Goal: Answer question/provide support: Answer question/provide support

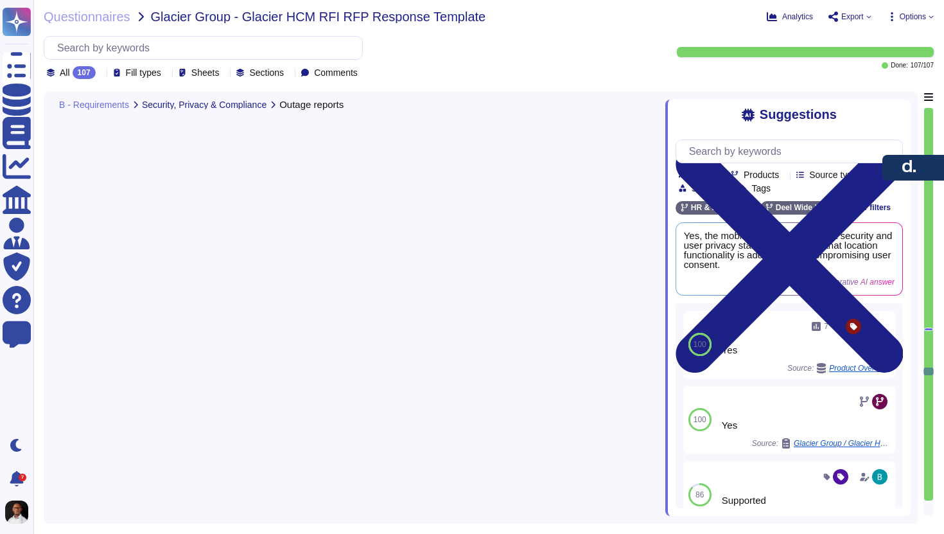
type textarea "[PERSON_NAME] can report downtime experienced by the time and attendance system…"
type textarea "[PERSON_NAME] standard implementation methodology is structured and follows a G…"
type textarea "During the implementation process, we provide a range of resources and support …"
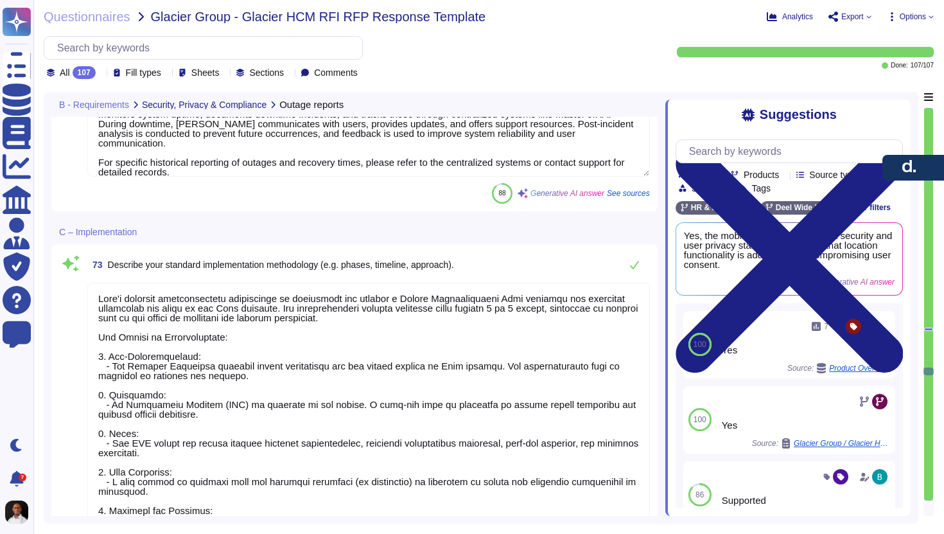
scroll to position [16597, 0]
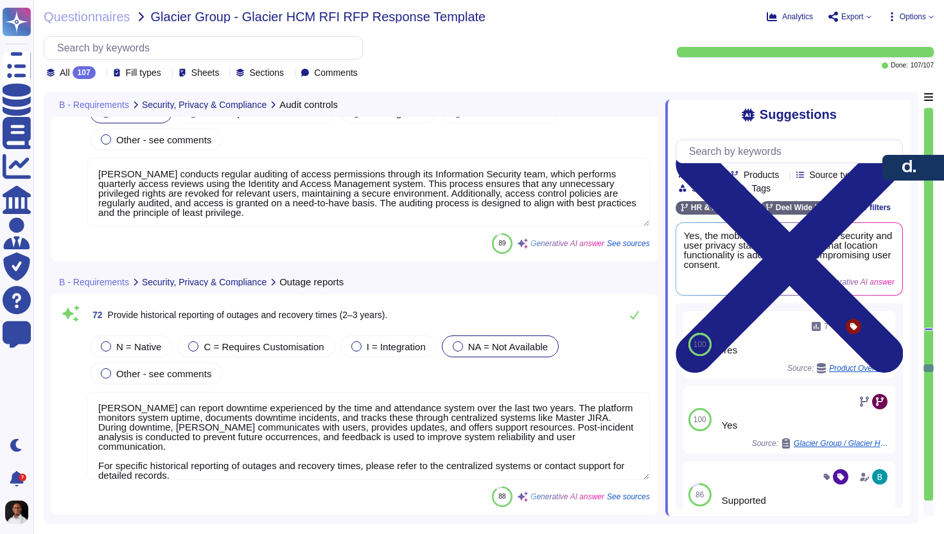
type textarea "[PERSON_NAME] conducts regular auditing of access permissions through its Infor…"
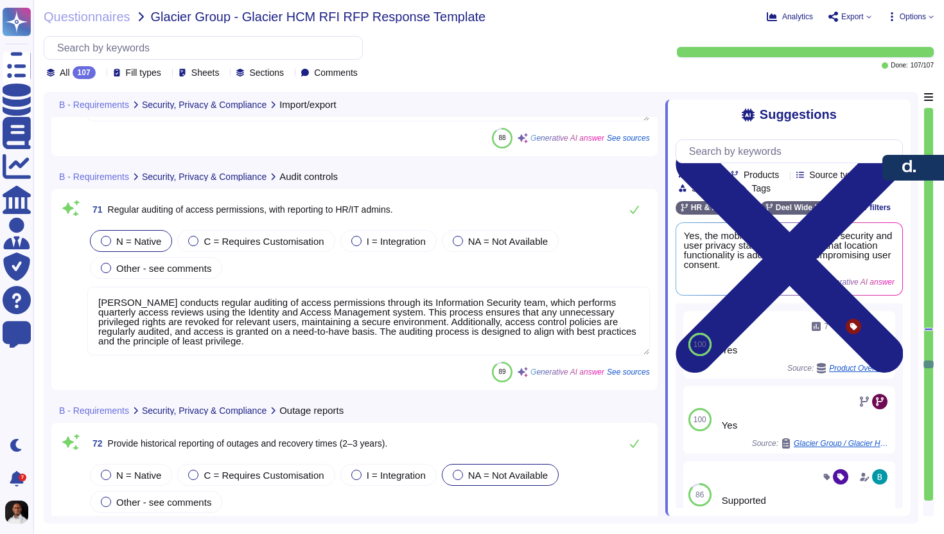
type textarea "[PERSON_NAME] ensures secure import and export of data through various methods:…"
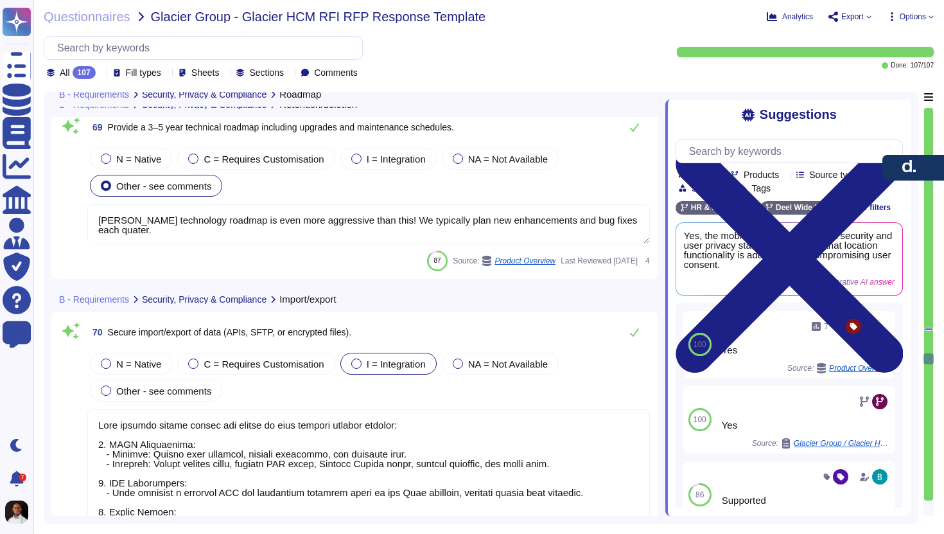
type textarea "[PERSON_NAME] offers GDPR-compliant data retention settings, allowing for the c…"
type textarea "[PERSON_NAME] technology roadmap is even more aggressive than this! We typicall…"
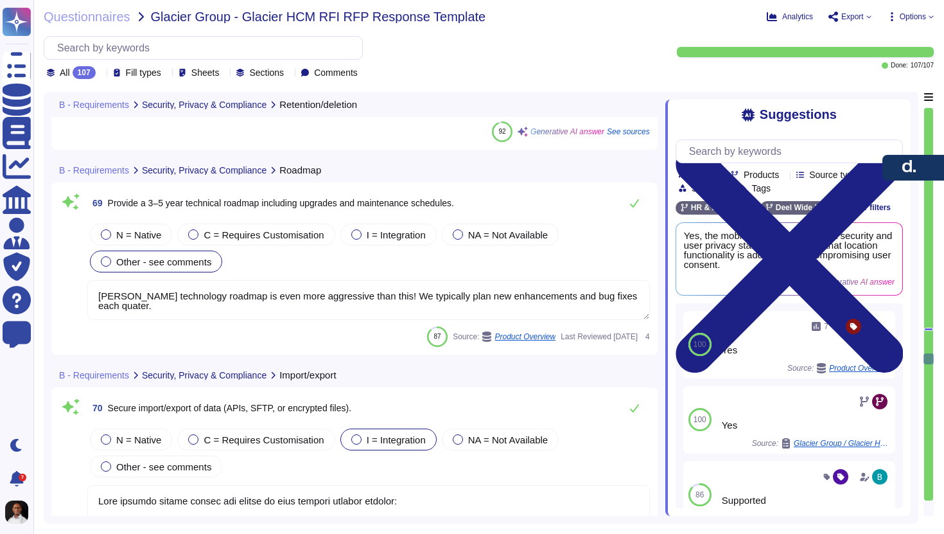
scroll to position [1, 0]
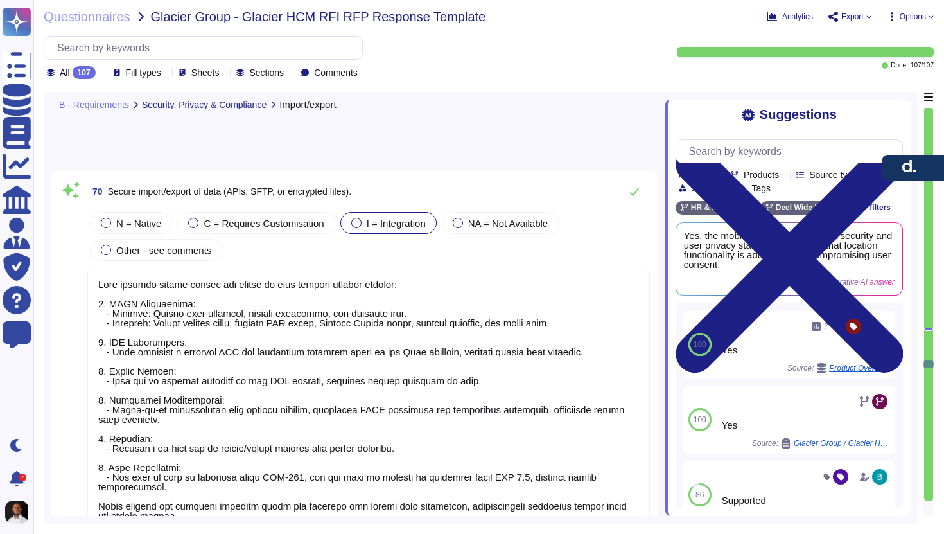
type textarea "[PERSON_NAME] conducts regular auditing of access permissions through its Infor…"
type textarea "[PERSON_NAME] can report downtime experienced by the time and attendance system…"
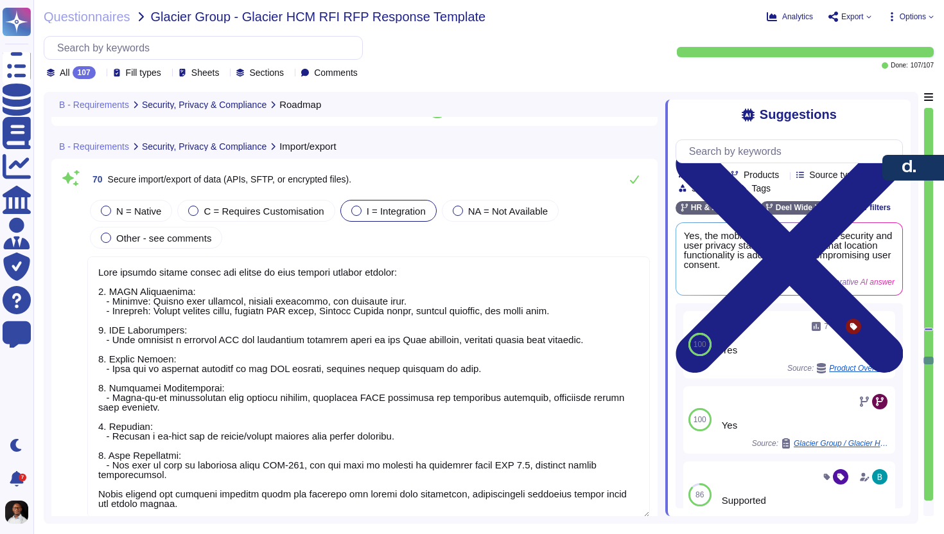
type textarea "[PERSON_NAME] technology roadmap is even more aggressive than this! We typicall…"
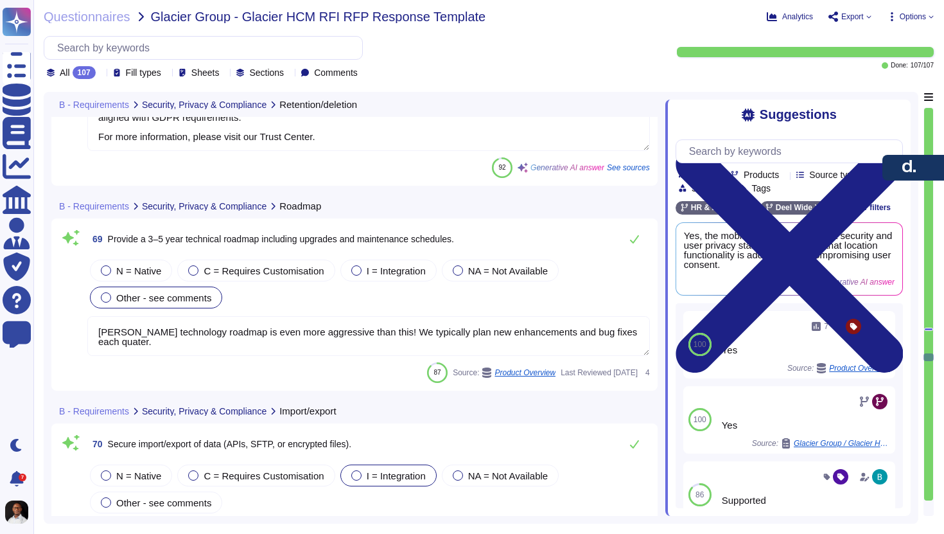
type textarea "[PERSON_NAME] offers GDPR-compliant data retention settings, allowing for the c…"
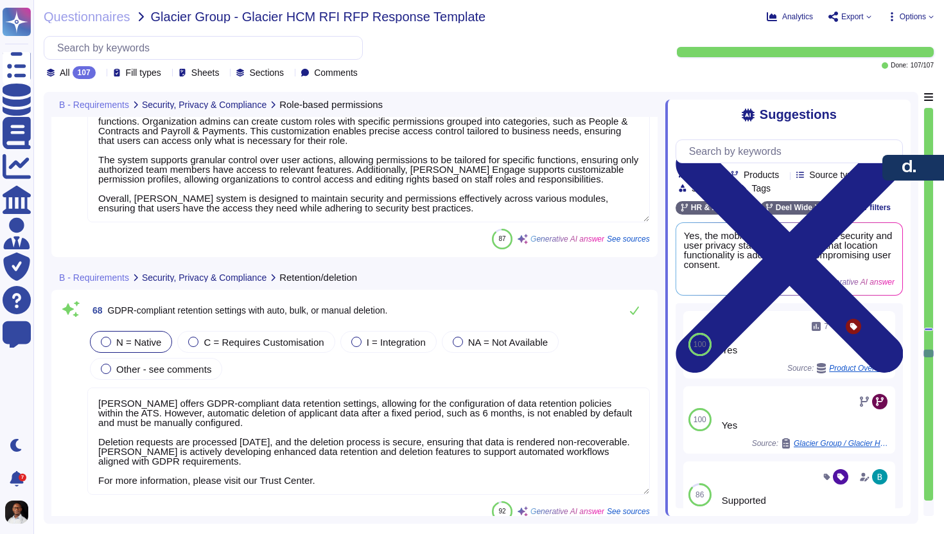
type textarea "[PERSON_NAME] provides a robust roles and permissions system that allows for ex…"
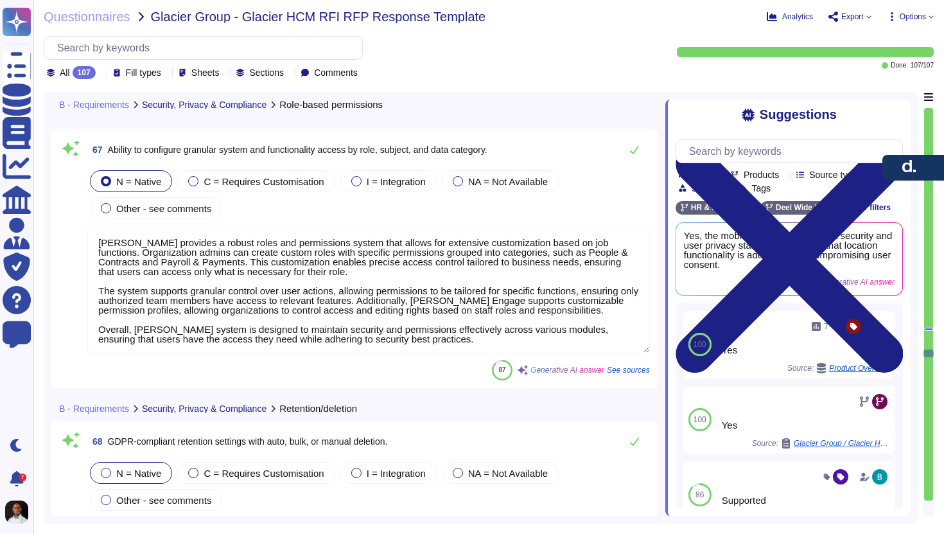
scroll to position [14914, 0]
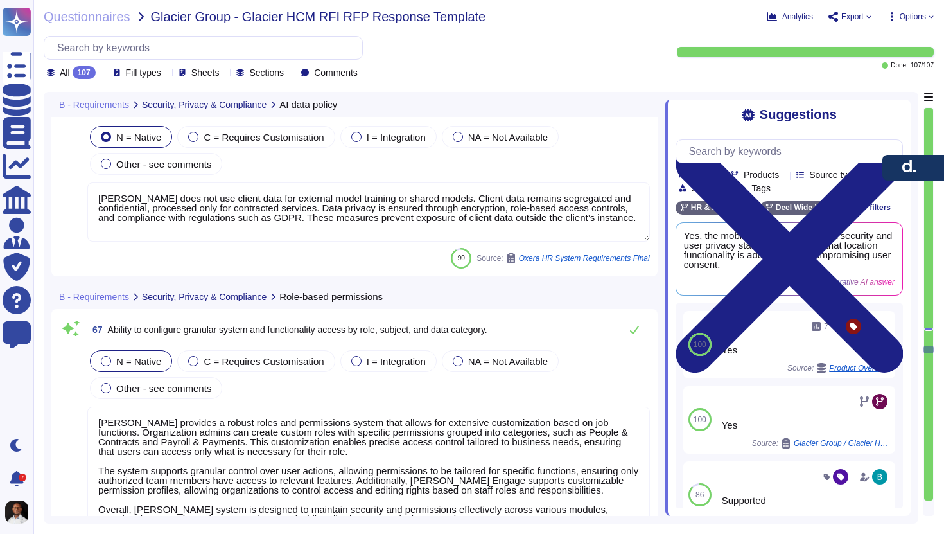
type textarea "[PERSON_NAME] does not use client data for external model training or shared mo…"
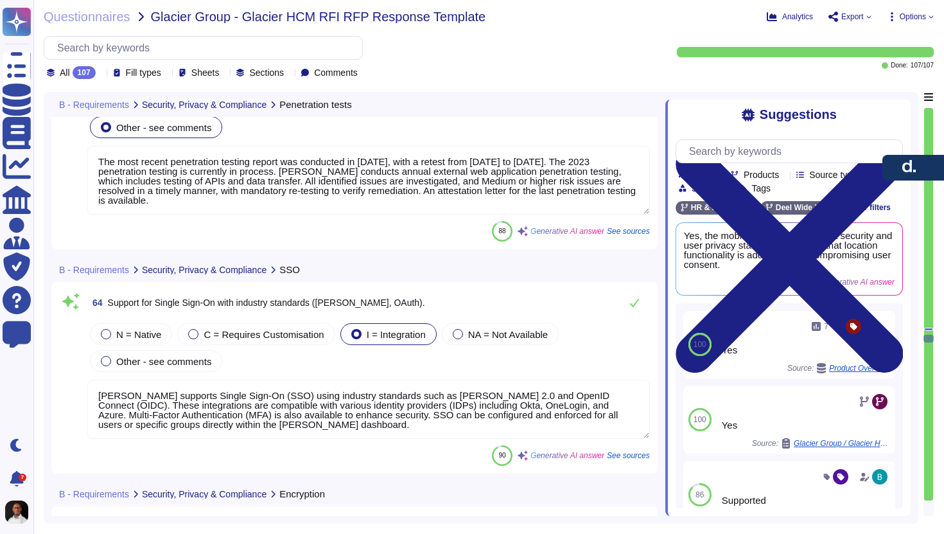
type textarea "The most recent penetration testing report was conducted in [DATE], with a rete…"
type textarea "[PERSON_NAME] supports Single Sign-On (SSO) using industry standards such as [P…"
type textarea "All data at rest is encrypted using AES-256, while all data in transit is encry…"
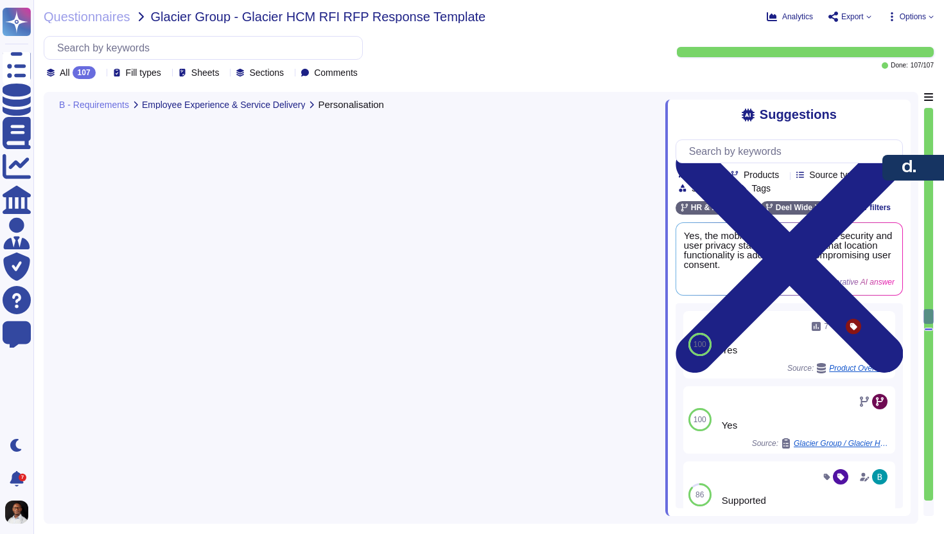
type textarea "[PERSON_NAME] platform allows for personalization of user journeys and dashboar…"
type textarea "[PERSON_NAME] has a mobile app available for both iOS and Android devices. The …"
type textarea "[PERSON_NAME] Engage offers customizable notification features for performance …"
type textarea "[PERSON_NAME] offers full functionality through its mobile app, which is availa…"
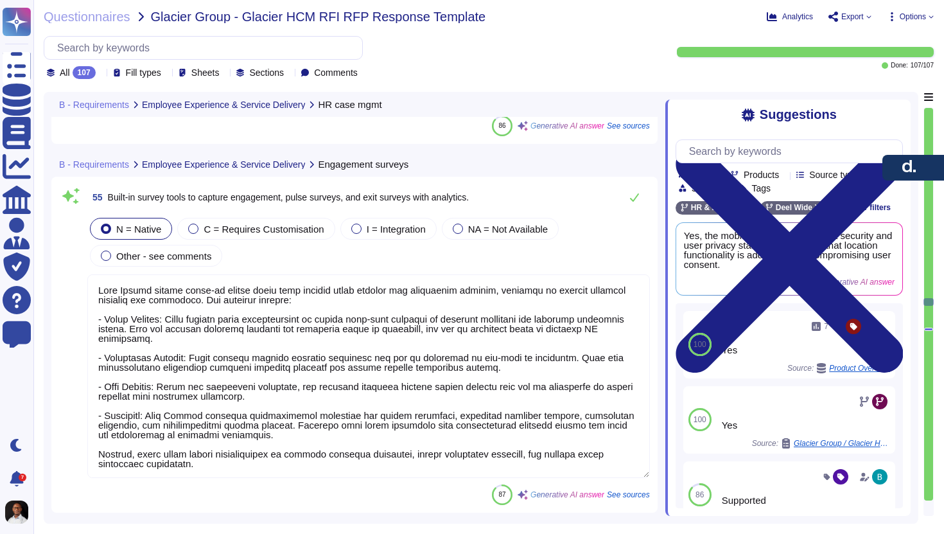
type textarea "[PERSON_NAME] utilizes a ticketing system powered by Jira and Zendesk, which su…"
type textarea "[PERSON_NAME] offers comprehensive workflow automation for various employee lif…"
type textarea "[PERSON_NAME] Engage offers built-in survey tools that include pulse surveys an…"
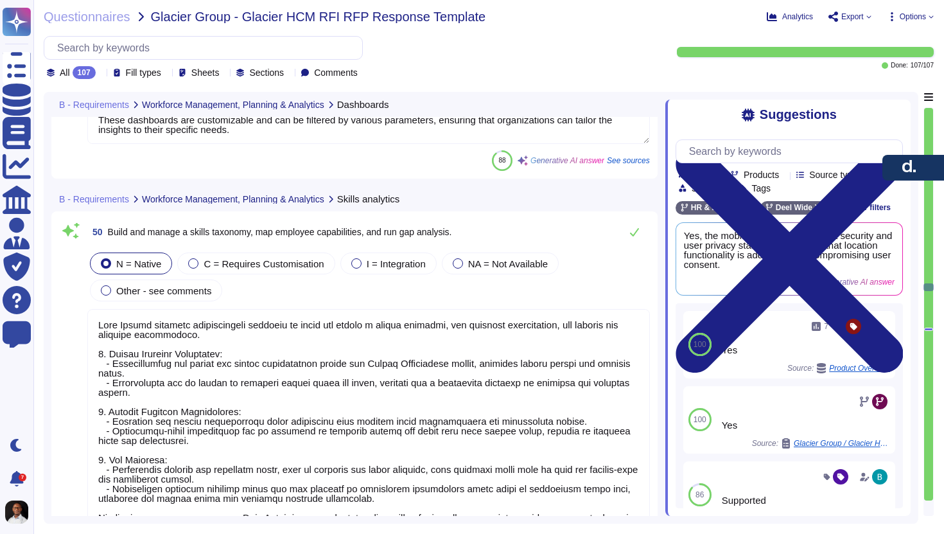
type textarea "[PERSON_NAME] offers pre-configured dashboards that cover a variety of key metr…"
type textarea "[PERSON_NAME] Engage provides comprehensive features to build and manage a skil…"
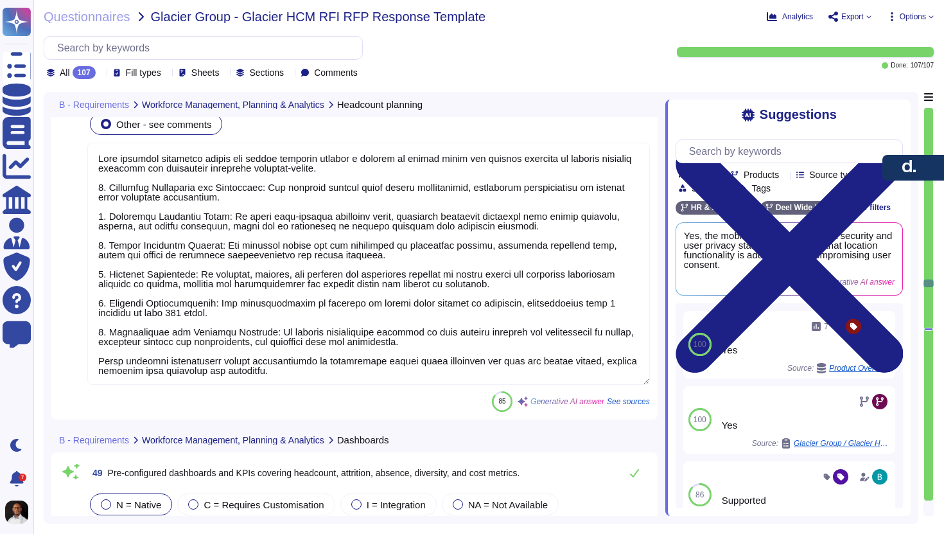
type textarea "[PERSON_NAME] supports headcount review and growth planning through a variety o…"
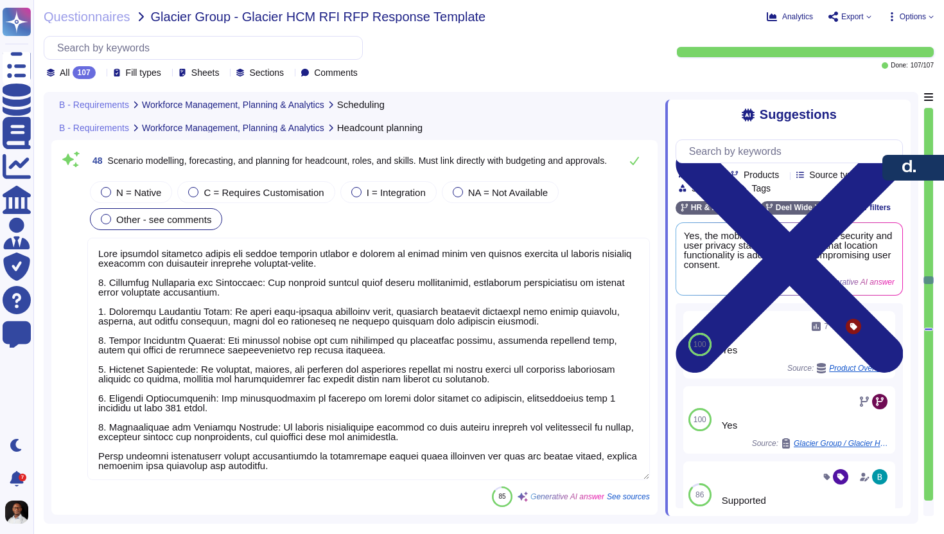
type textarea "Once you have a work schedule, you can assign schedule to EE's by selecting tha…"
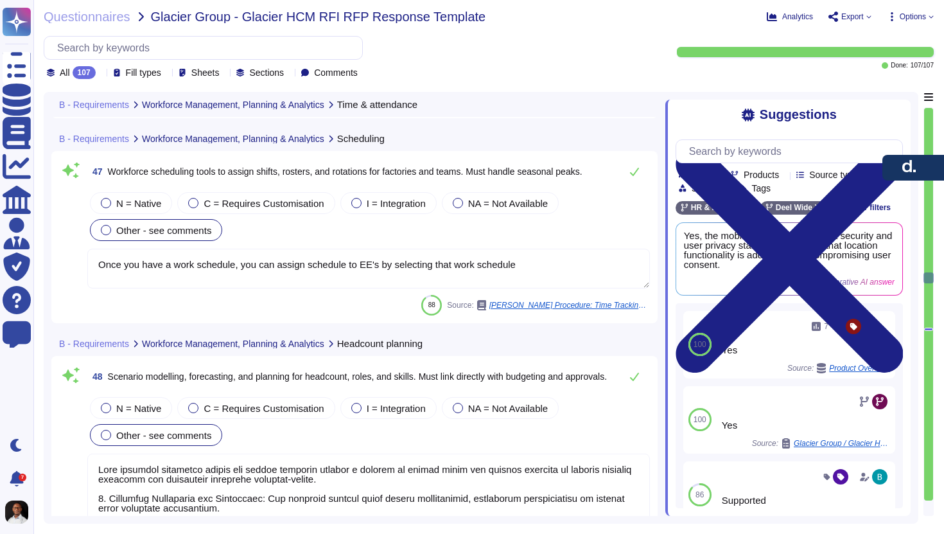
type textarea "[PERSON_NAME] offers a comprehensive Time and Attendance solution that allows f…"
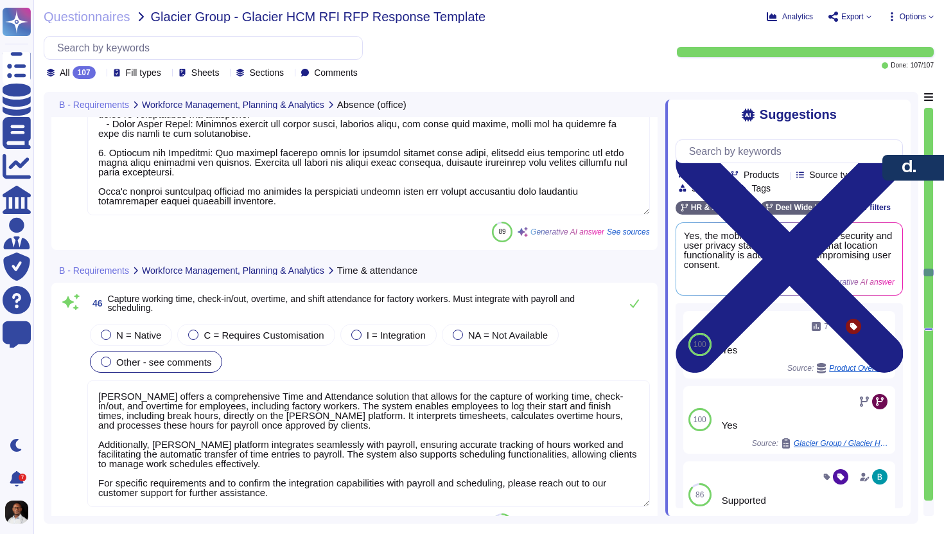
type textarea "[PERSON_NAME] solution provides comprehensive absence management for office wor…"
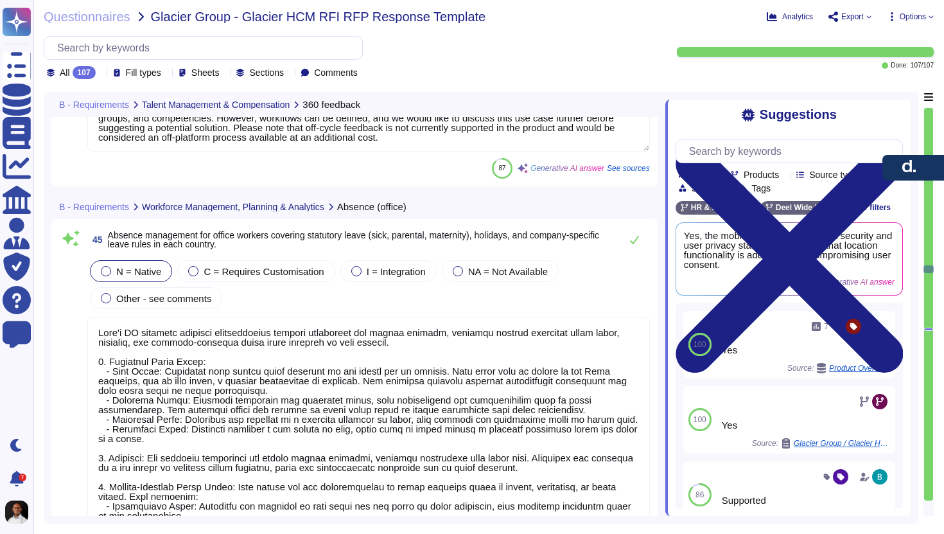
type textarea "The [PERSON_NAME] platform supports comprehensive multi-rater feedback function…"
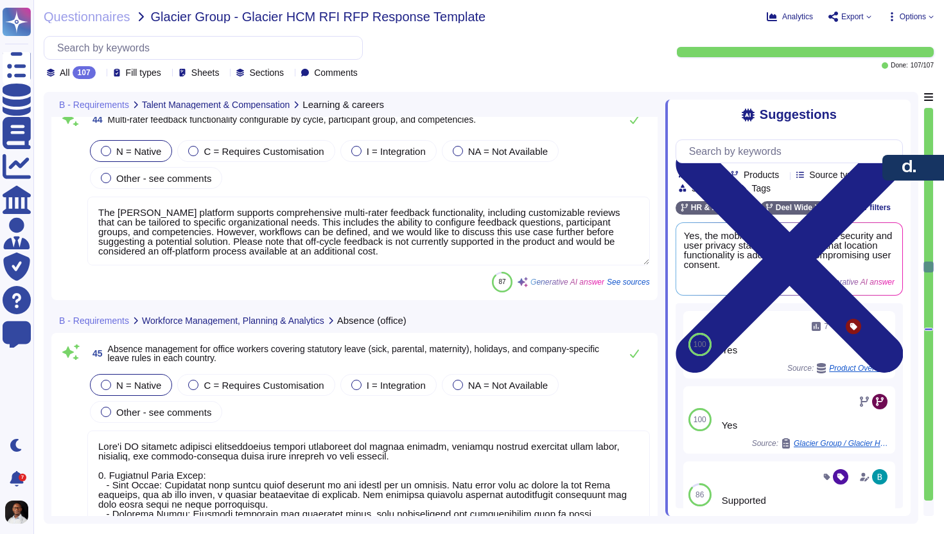
type textarea "[PERSON_NAME] provides tools for skills development through customizable learni…"
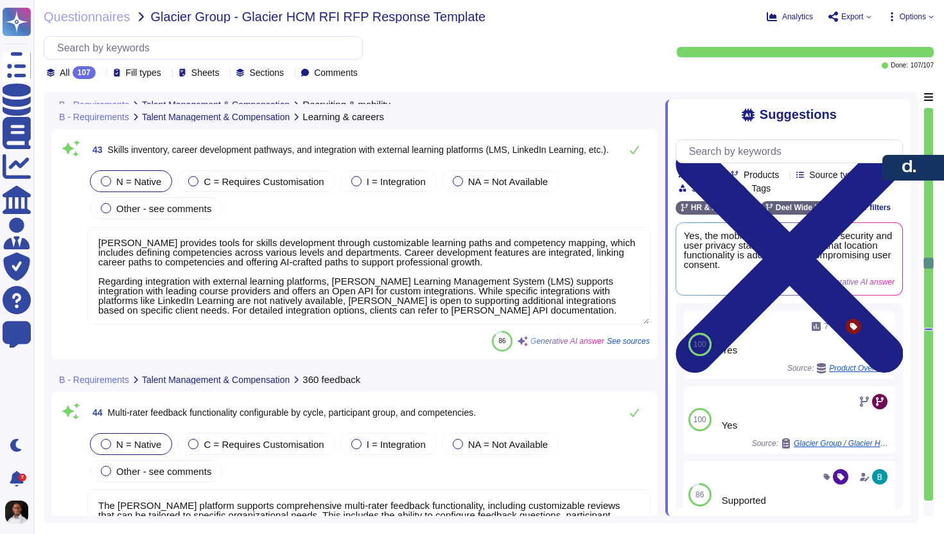
type textarea "[PERSON_NAME] ATS includes a full selection and recruitment module designed to …"
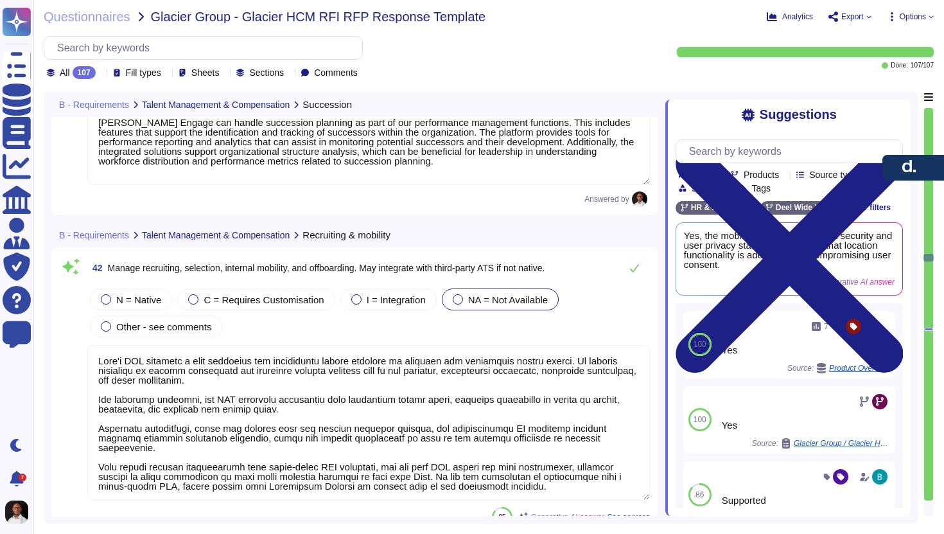
type textarea "[PERSON_NAME] Engage can handle succession planning as part of our performance …"
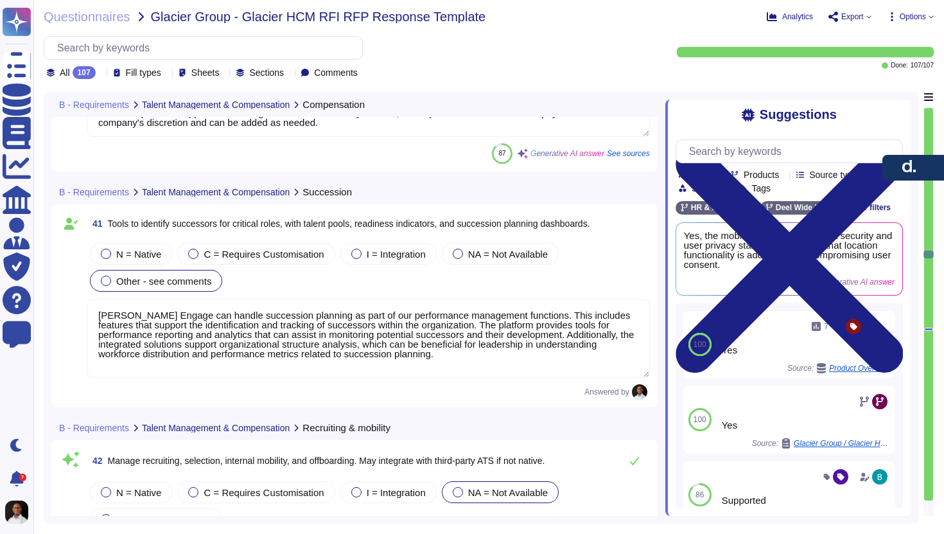
type textarea "[PERSON_NAME] provides a structured performance review process that facilitates…"
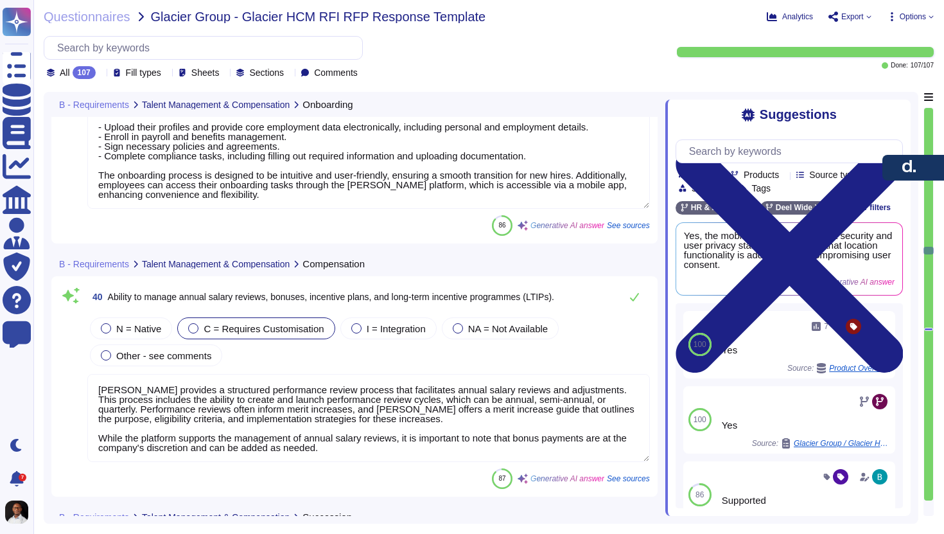
type textarea "[PERSON_NAME] provides a self-service onboarding portal that allows new hires t…"
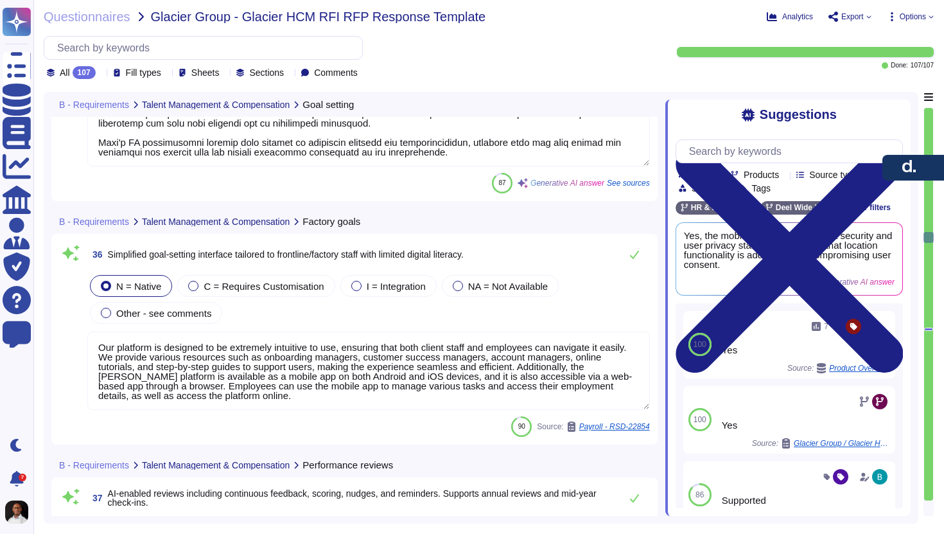
type textarea "Lore'i dolorsit ametcons adi elitseddoeius te INCID utlab etdo magna aliq enima…"
type textarea "Our platform is designed to be extremely intuitive to use, ensuring that both c…"
type textarea "[PERSON_NAME] Engage Performance supports various types of reviews, including a…"
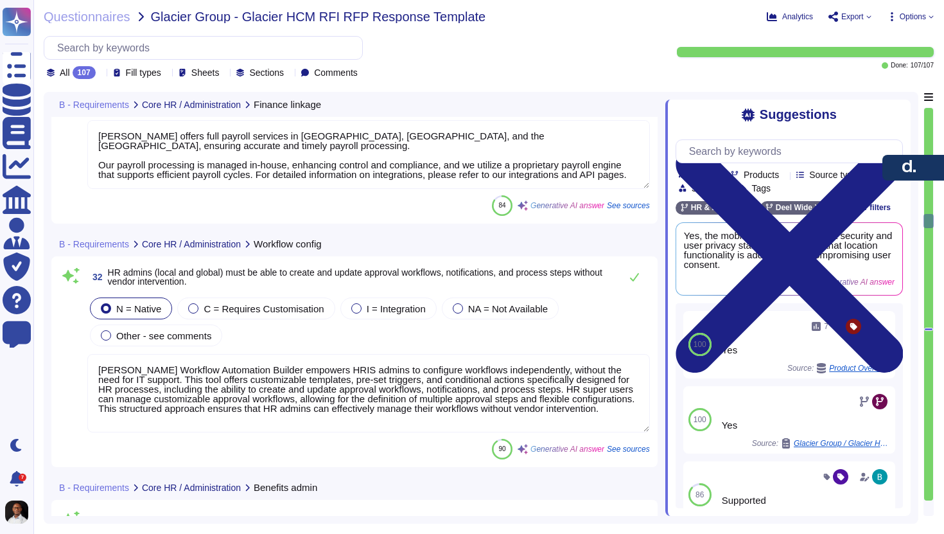
type textarea "[PERSON_NAME] offers both standard and customizable reports that support headco…"
type textarea "[PERSON_NAME] offers full payroll services in [GEOGRAPHIC_DATA], [GEOGRAPHIC_DA…"
type textarea "[PERSON_NAME] Workflow Automation Builder empowers HRIS admins to configure wor…"
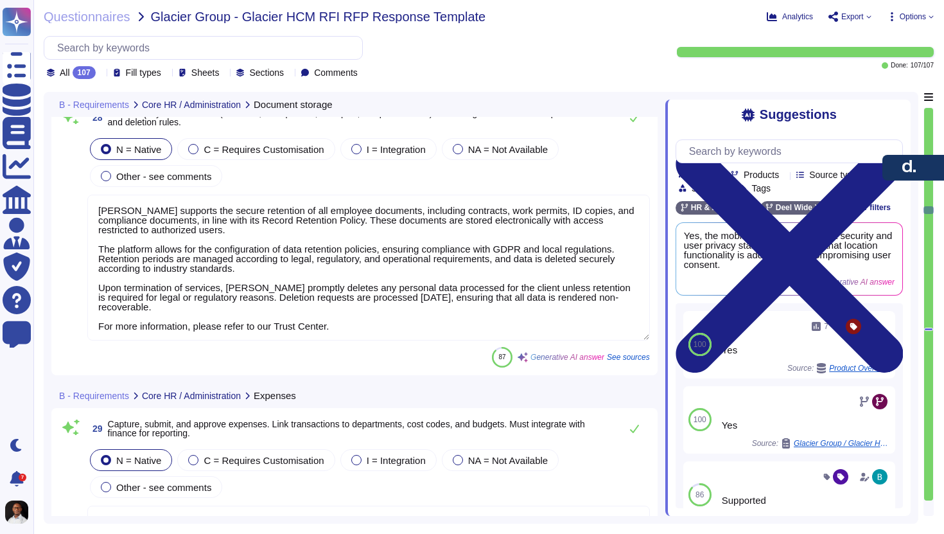
type textarea "[PERSON_NAME] supports the secure retention of all employee documents, includin…"
type textarea "[PERSON_NAME] provides a comprehensive solution for capturing, submitting, and …"
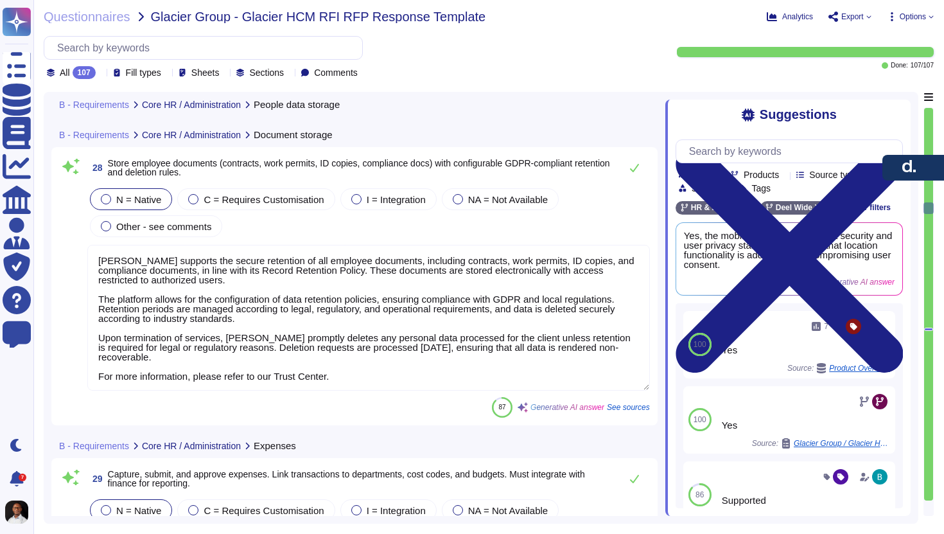
type textarea "[PERSON_NAME] utilizes a secure database that is GDPR-compliant and serves as a…"
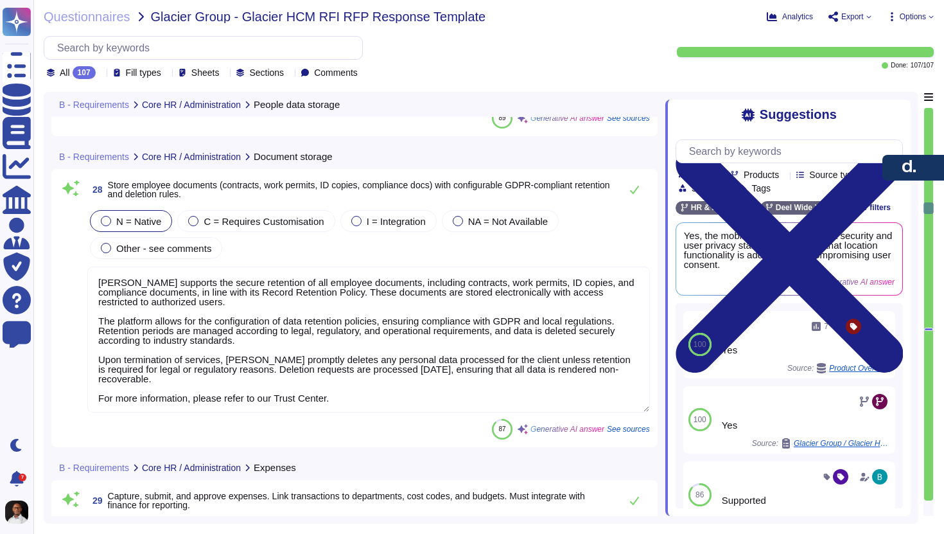
scroll to position [1, 0]
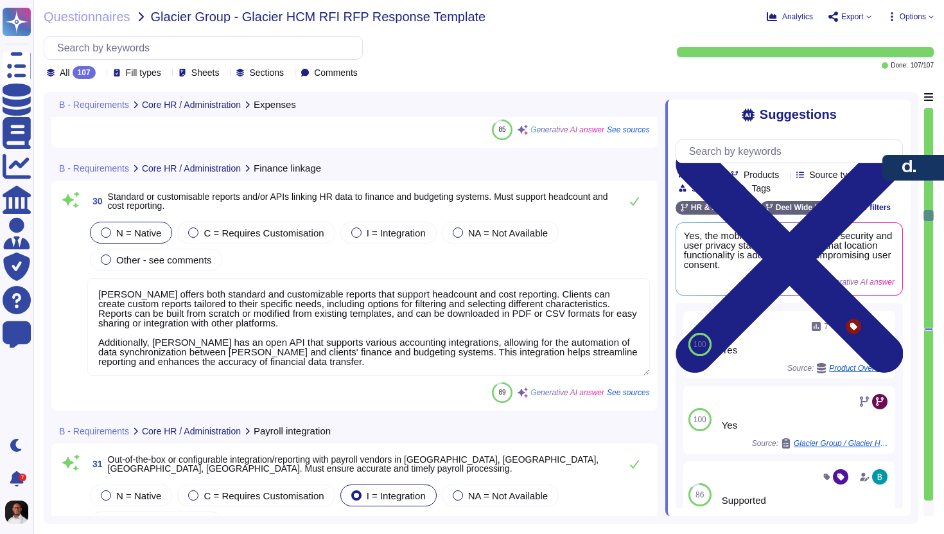
type textarea "[PERSON_NAME] offers full payroll services in [GEOGRAPHIC_DATA], [GEOGRAPHIC_DA…"
type textarea "[PERSON_NAME] Workflow Automation Builder empowers HRIS admins to configure wor…"
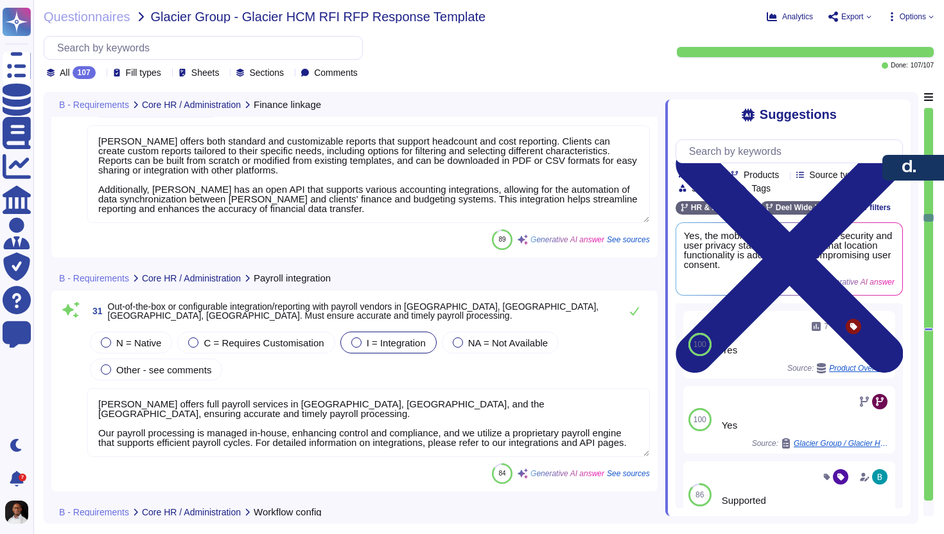
type textarea "[PERSON_NAME] offers a comprehensive benefits management module that allows cli…"
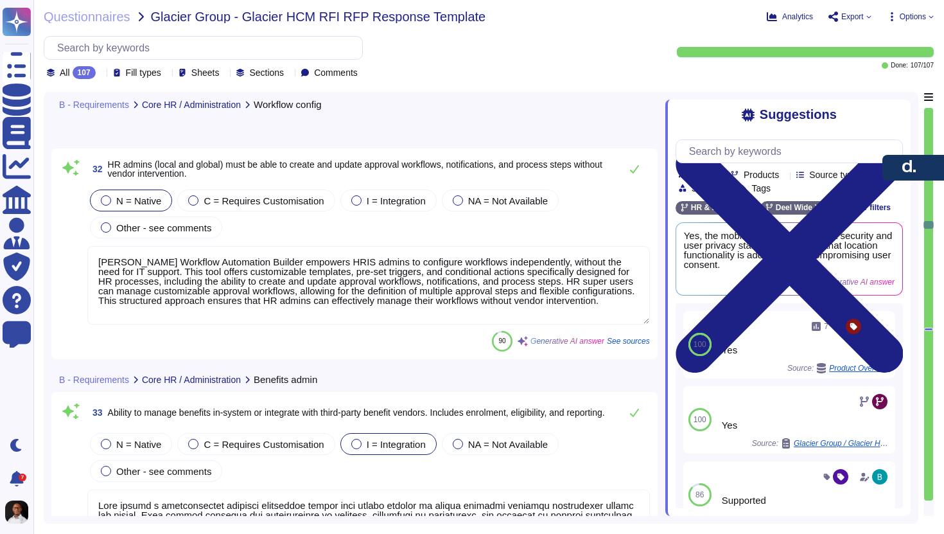
type textarea "[PERSON_NAME] Global Payroll solution allows clients to manage payroll directly…"
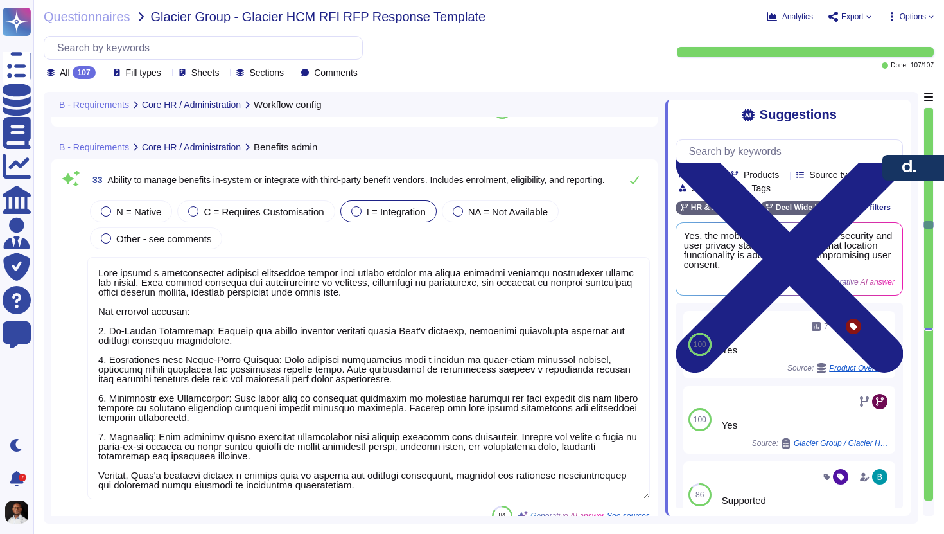
scroll to position [5306, 0]
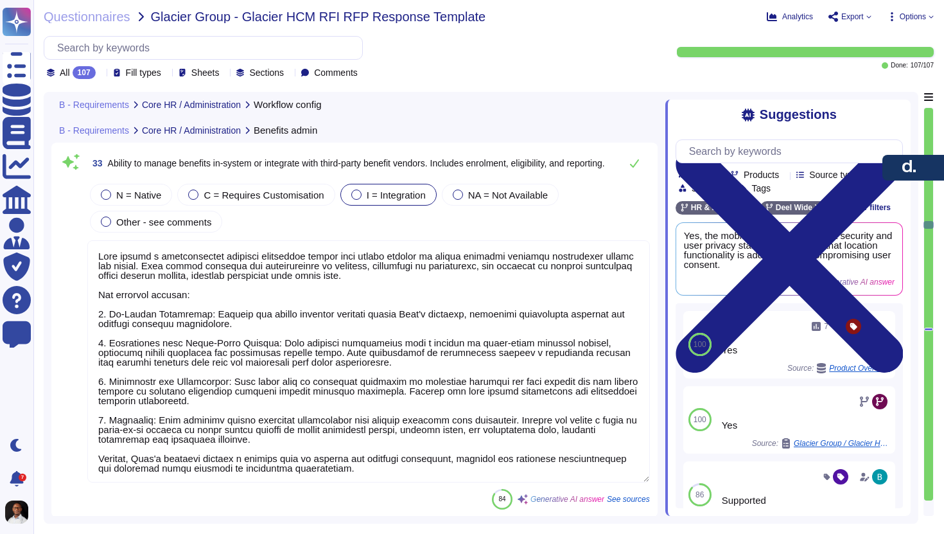
type textarea "Lore'i dolorsit ametcons adi elitseddoeius te INCID utlab etdo magna aliq enima…"
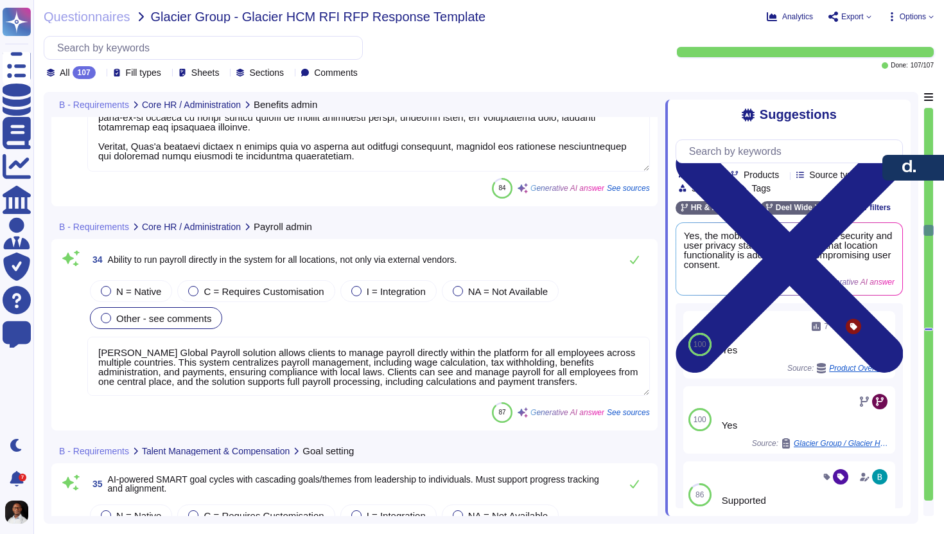
type textarea "Our platform is designed to be extremely intuitive to use, ensuring that both c…"
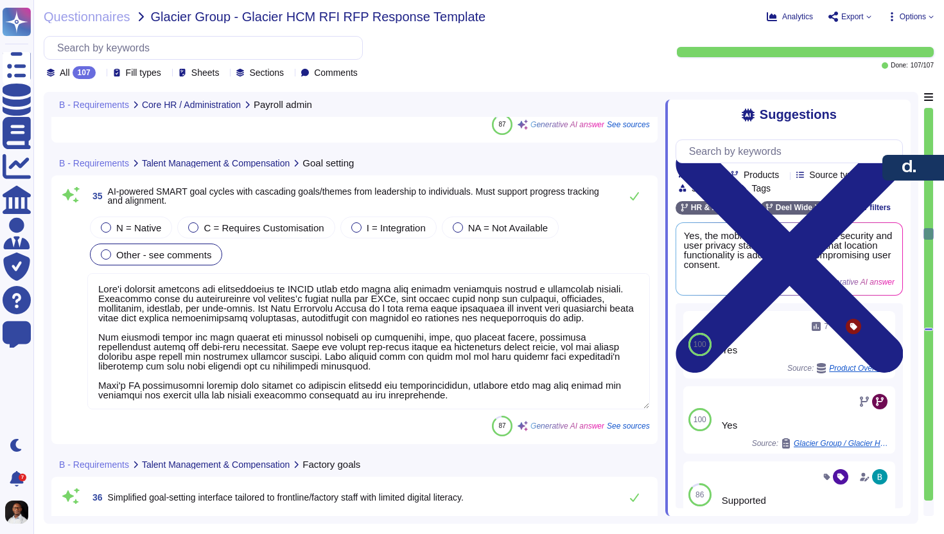
scroll to position [5901, 0]
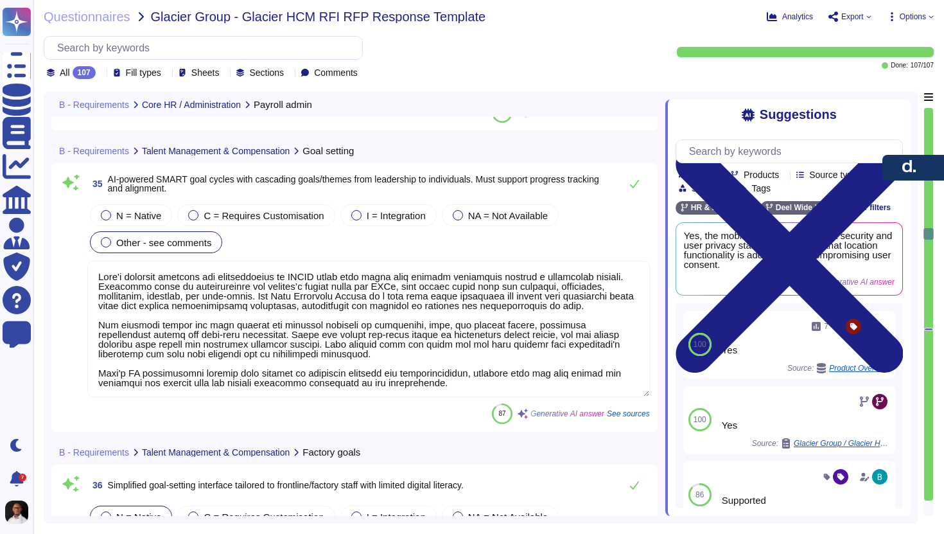
type textarea "[PERSON_NAME] Engage Performance supports various types of reviews, including a…"
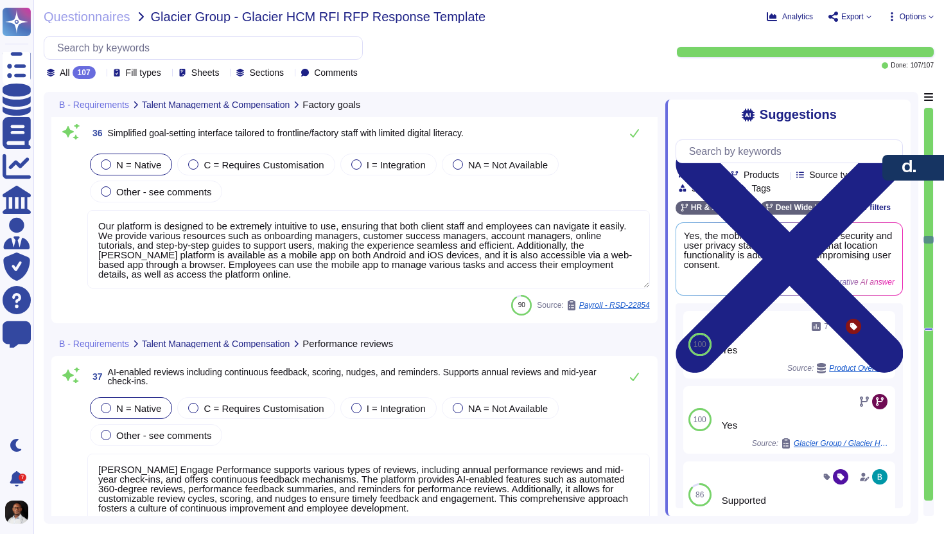
type textarea "[PERSON_NAME] provides several tools to calibrate performance and ensure fairne…"
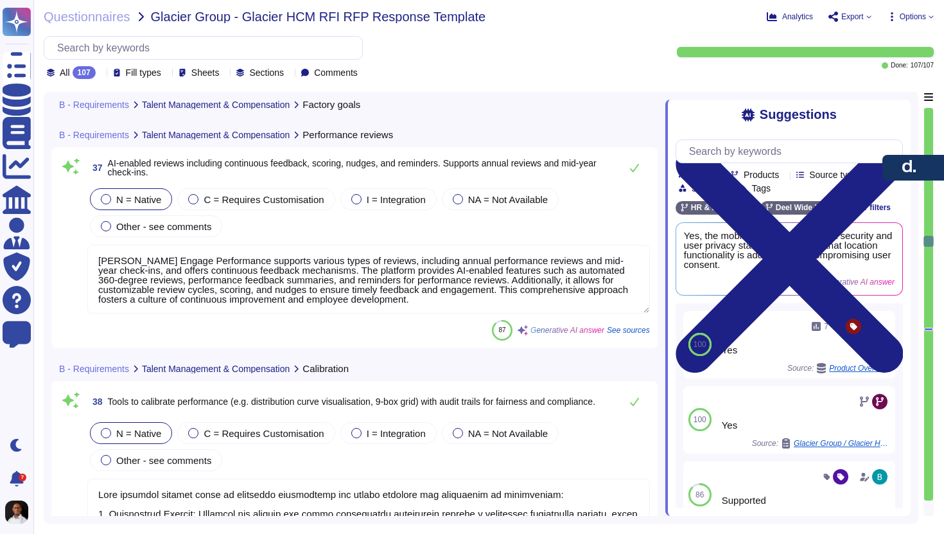
type textarea "[PERSON_NAME] provides a self-service onboarding portal that allows new hires t…"
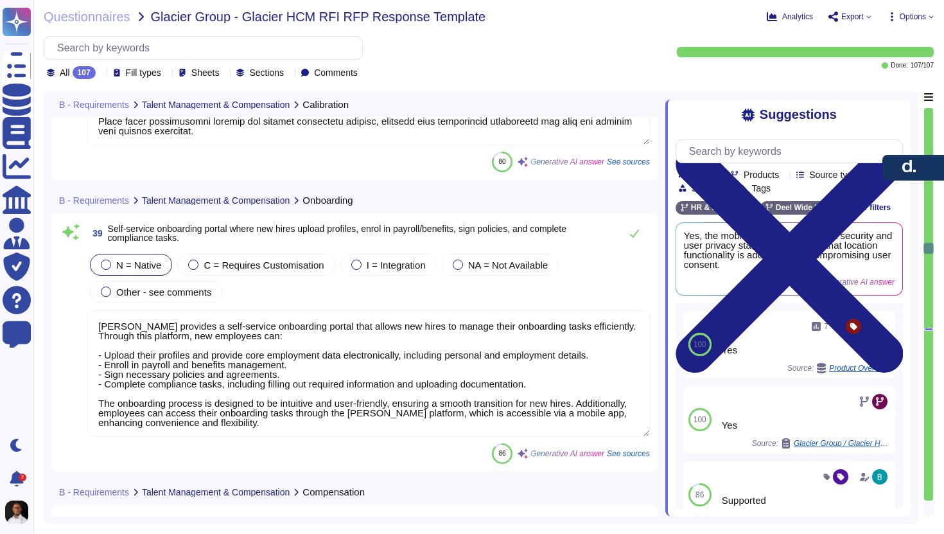
type textarea "[PERSON_NAME] provides a structured performance review process that facilitates…"
type textarea "[PERSON_NAME] Engage can handle succession planning as part of our performance …"
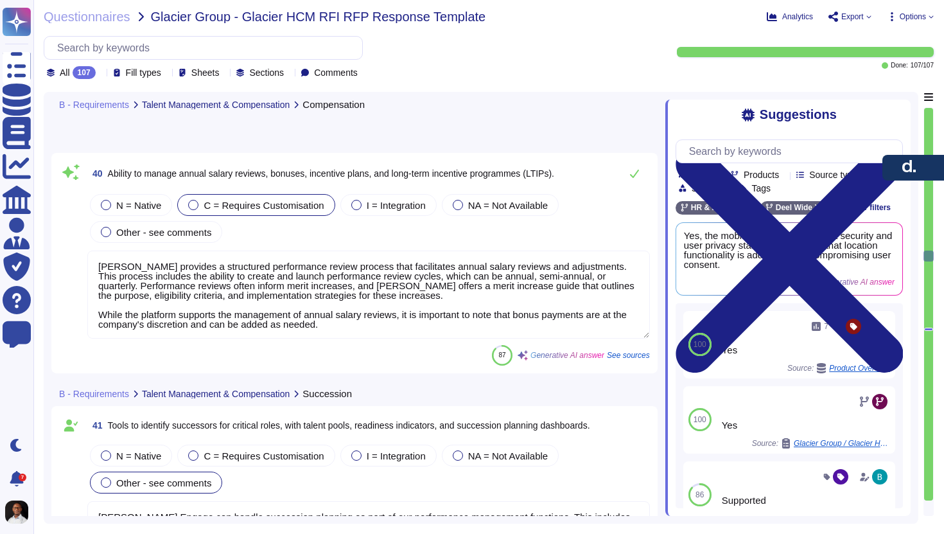
type textarea "[PERSON_NAME] ATS includes a full selection and recruitment module designed to …"
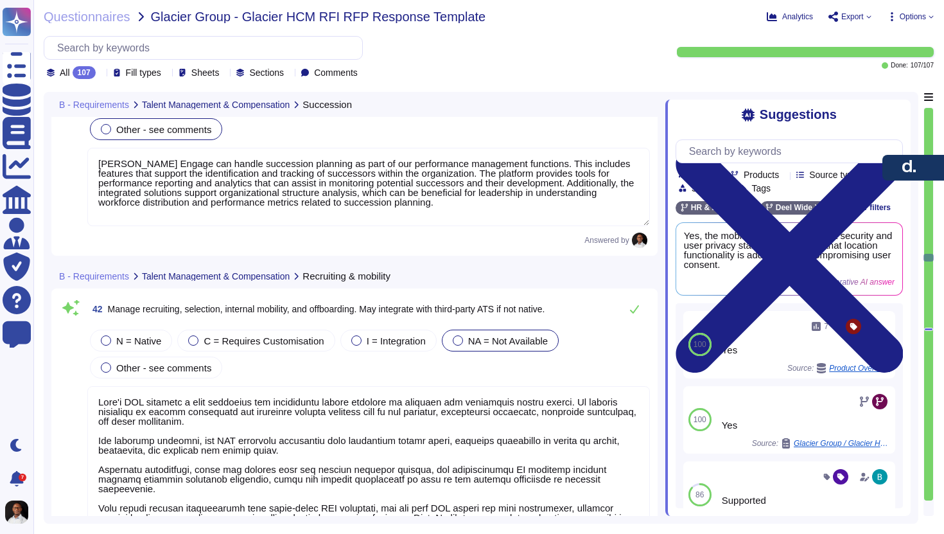
type textarea "[PERSON_NAME] provides tools for skills development through customizable learni…"
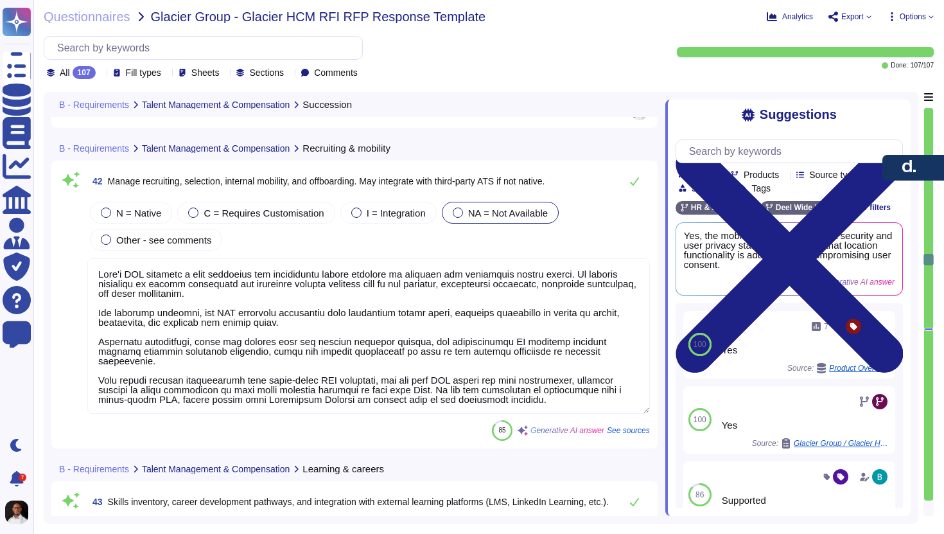
type textarea "The [PERSON_NAME] platform supports comprehensive multi-rater feedback function…"
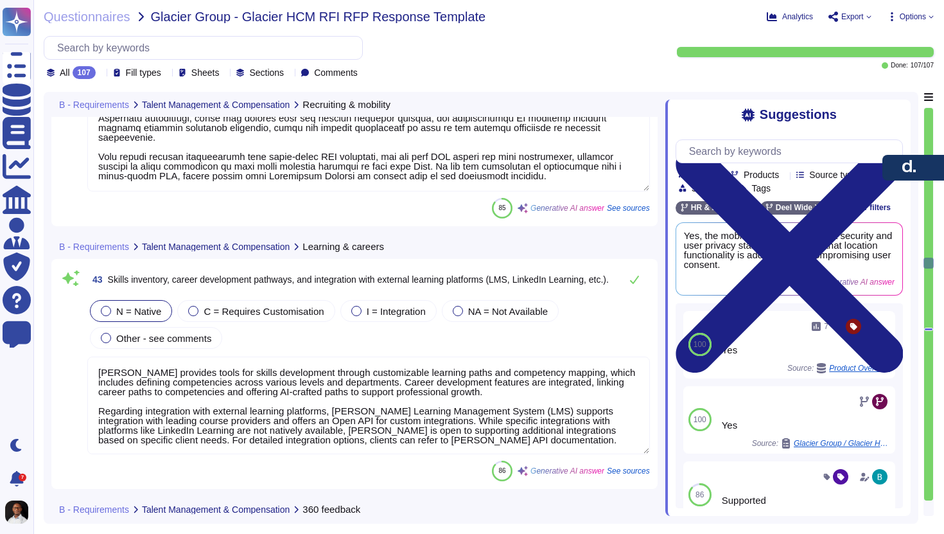
type textarea "[PERSON_NAME] solution provides comprehensive absence management for office wor…"
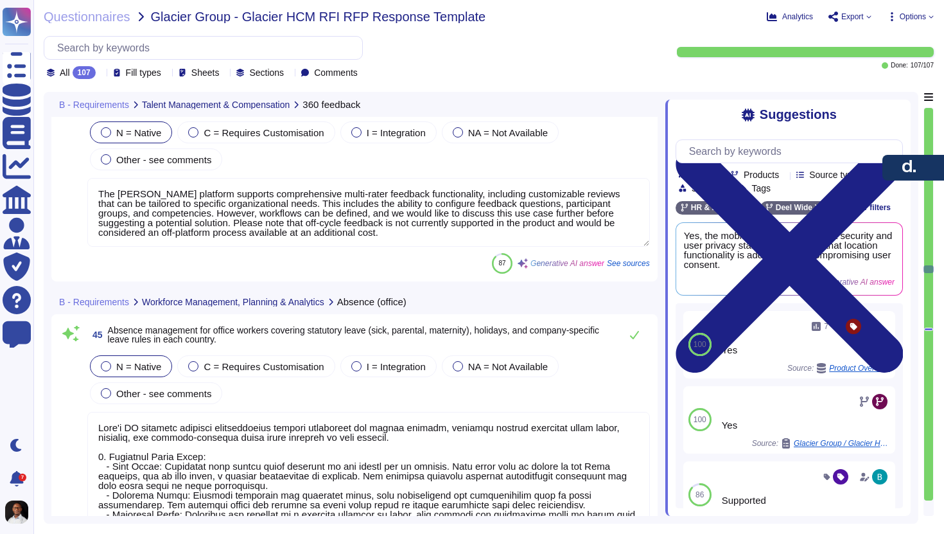
type textarea "[PERSON_NAME] offers a comprehensive Time and Attendance solution that allows f…"
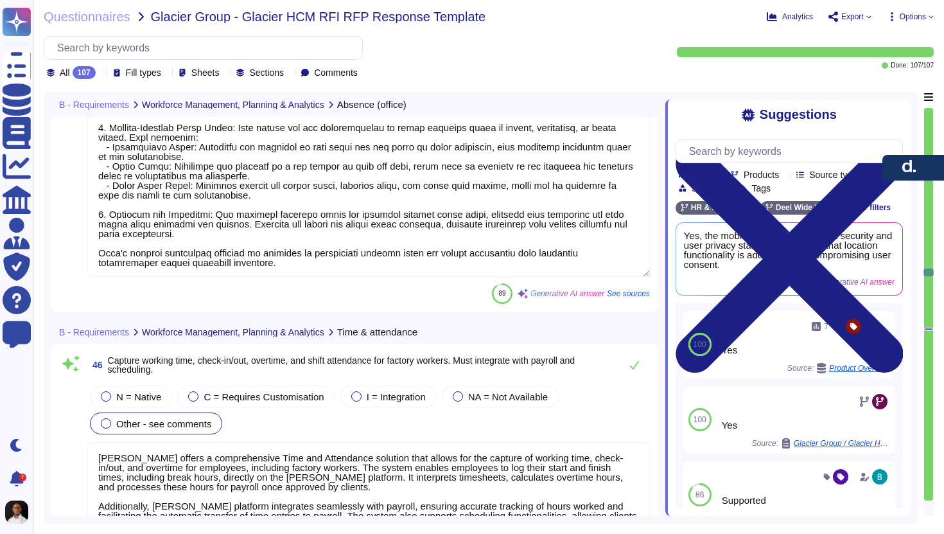
type textarea "Once you have a work schedule, you can assign schedule to EE's by selecting tha…"
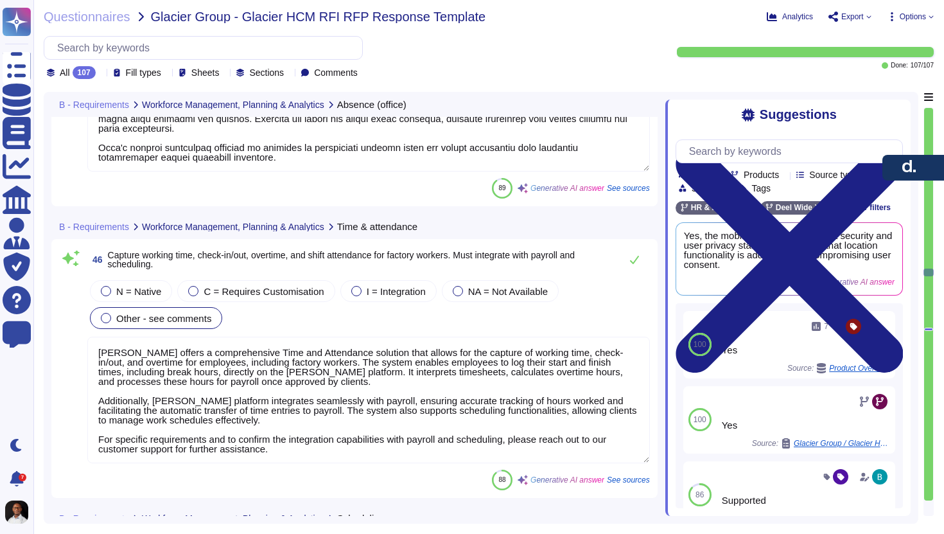
type textarea "[PERSON_NAME] supports headcount review and growth planning through a variety o…"
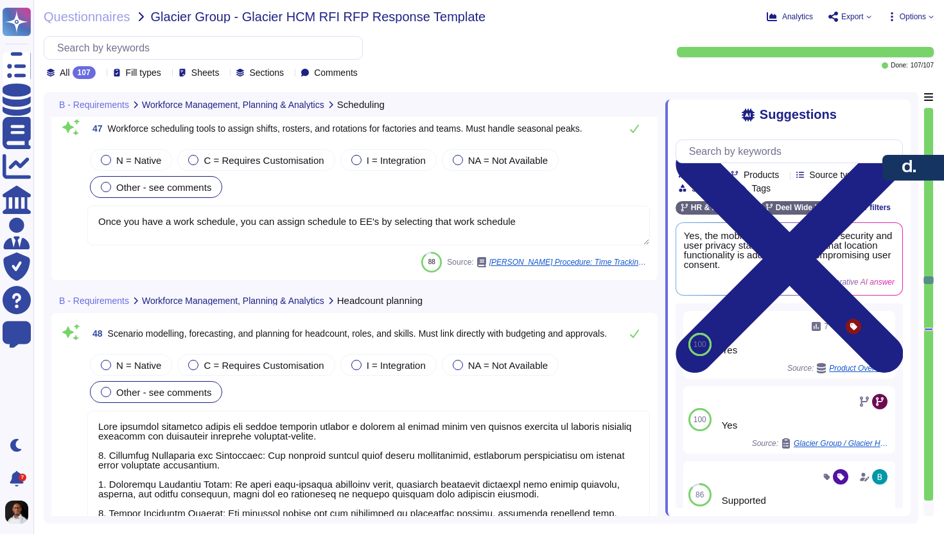
type textarea "[PERSON_NAME] offers pre-configured dashboards that cover a variety of key metr…"
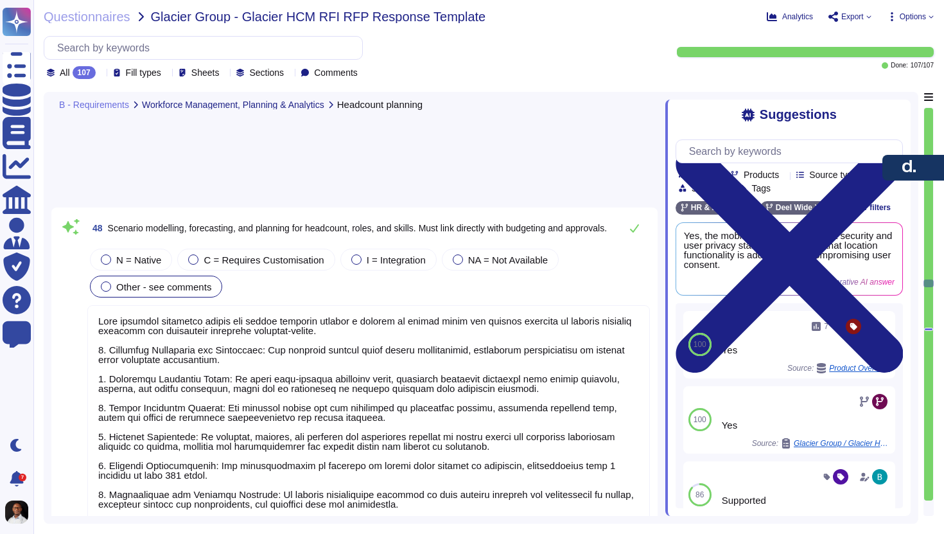
type textarea "[PERSON_NAME] Engage provides comprehensive features to build and manage a skil…"
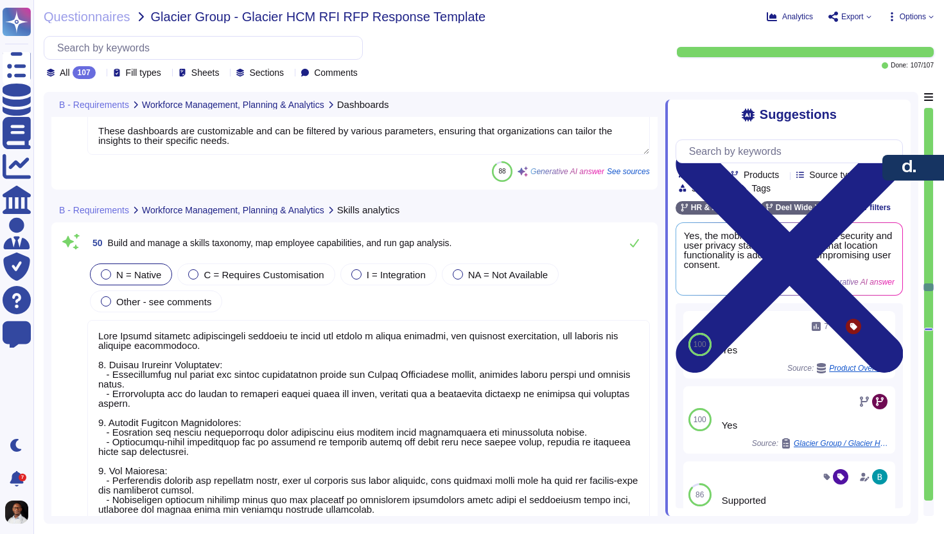
type textarea "[PERSON_NAME] offers predictive analytics through its Workforce Planning featur…"
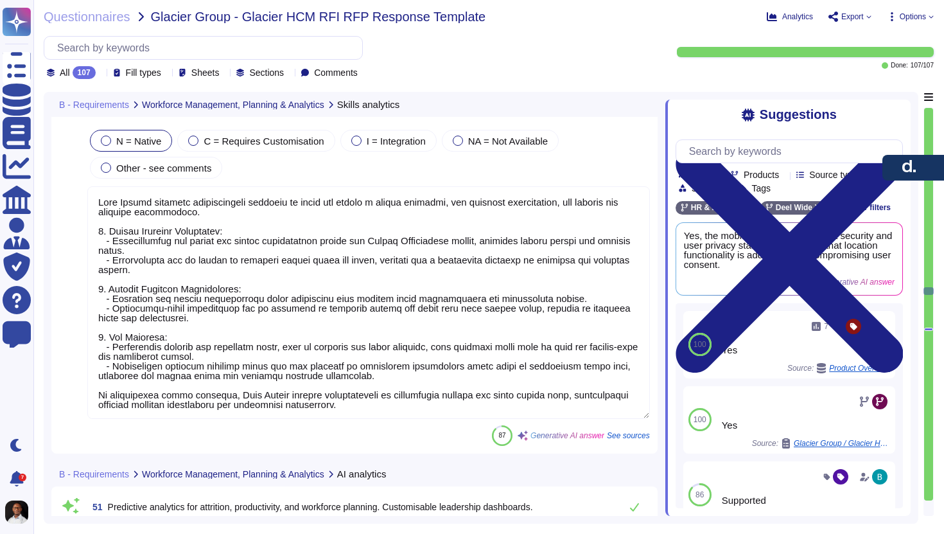
type textarea "[PERSON_NAME] provides unified, UX-focused portals for both employees and manag…"
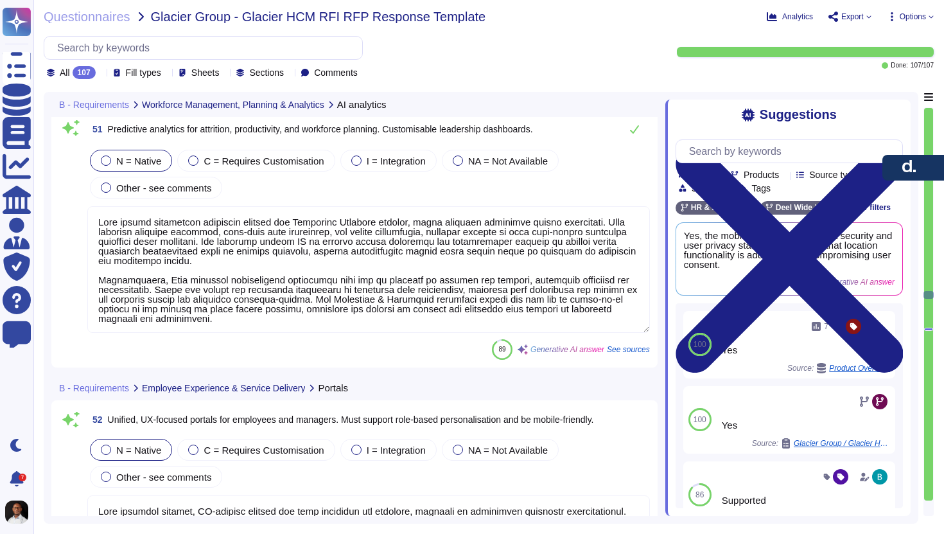
type textarea "[PERSON_NAME] utilizes a ticketing system powered by Jira and Zendesk, which su…"
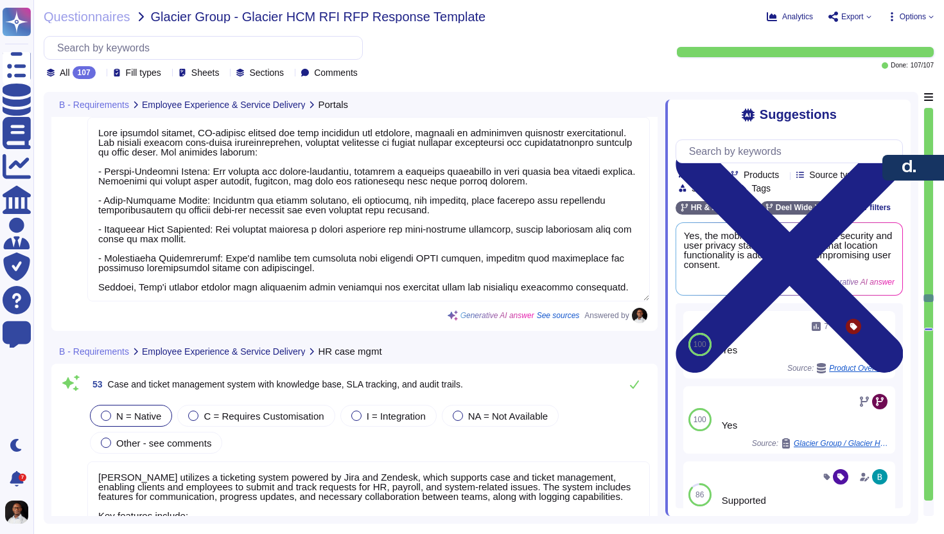
type textarea "[PERSON_NAME] offers comprehensive workflow automation for various employee lif…"
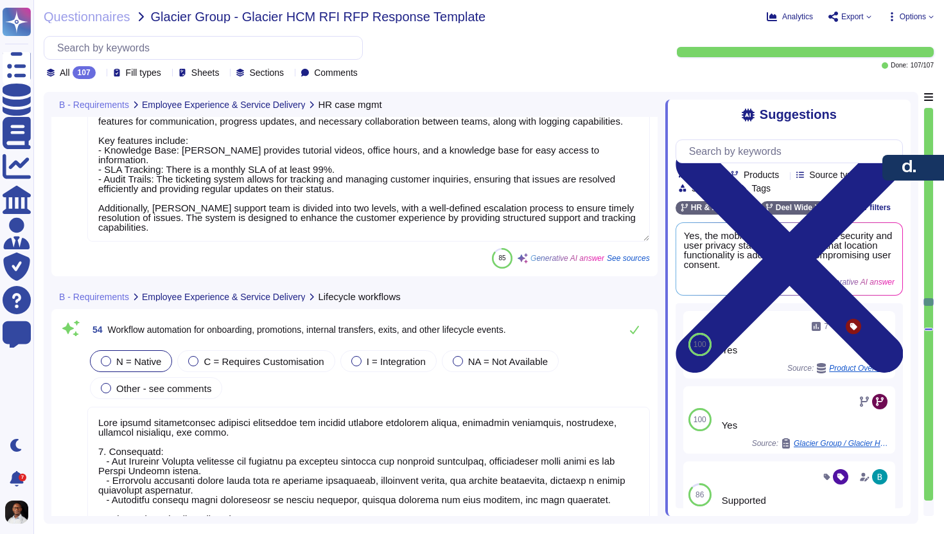
type textarea "[PERSON_NAME] Engage offers built-in survey tools that include pulse surveys an…"
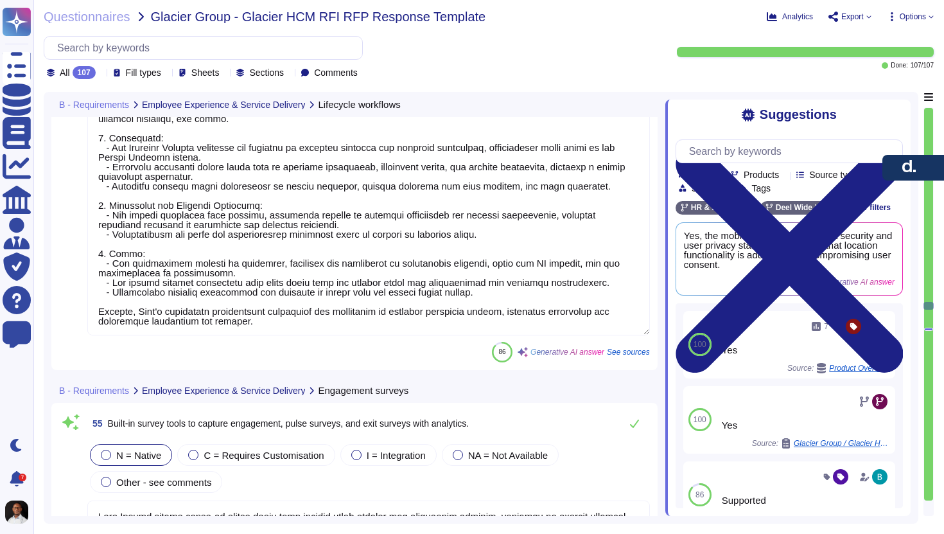
type textarea "[PERSON_NAME] platform allows for personalization of user journeys and dashboar…"
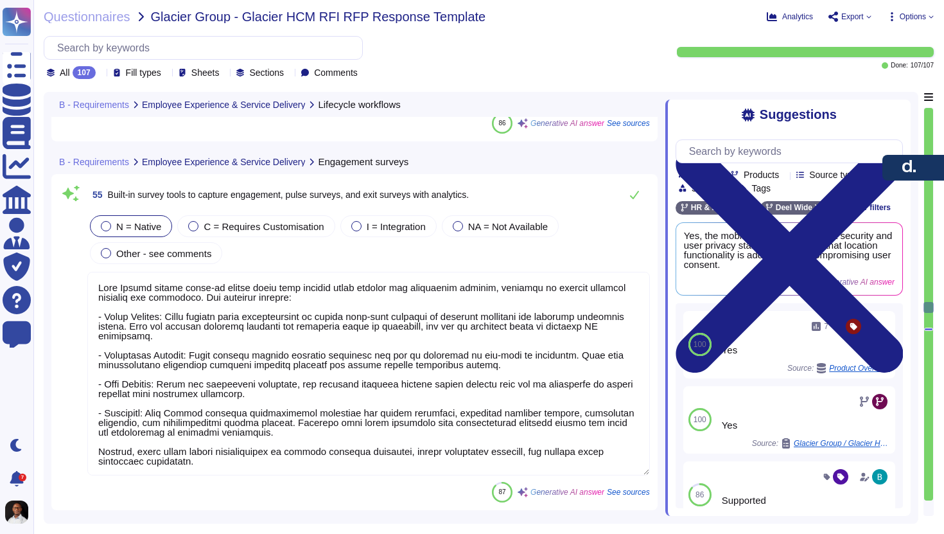
type textarea "[PERSON_NAME] has a mobile app available for both iOS and Android devices. The …"
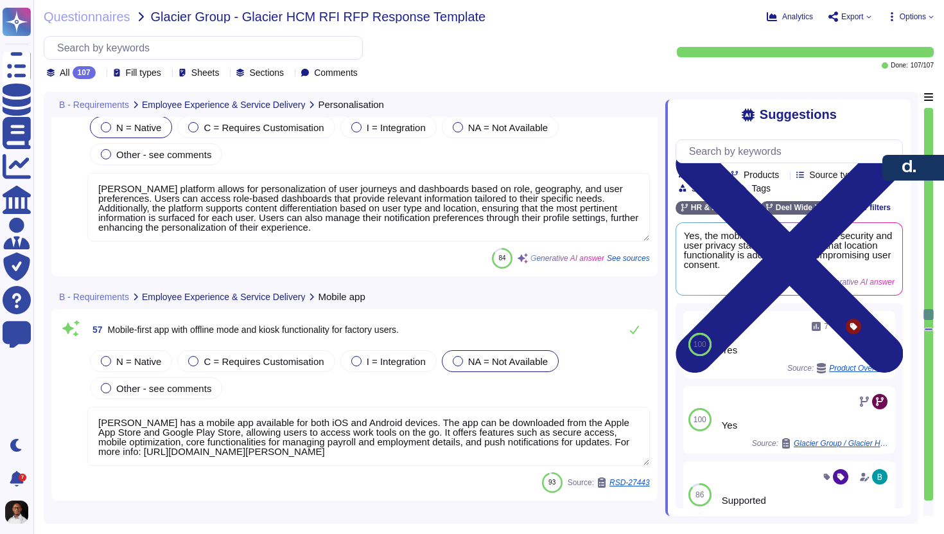
type textarea "[PERSON_NAME] Engage offers customizable notification features for performance …"
type textarea "[PERSON_NAME] offers full functionality through its mobile app, which is availa…"
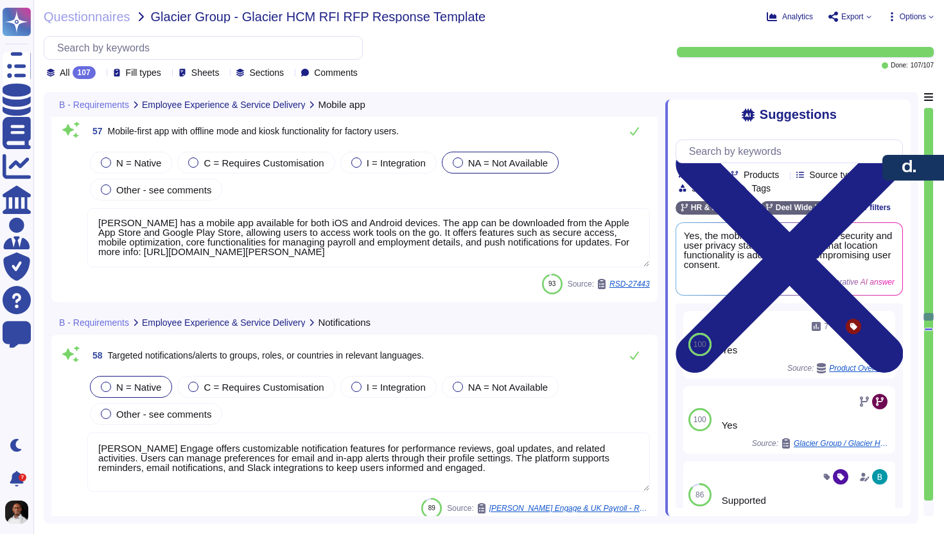
type textarea "The [PERSON_NAME] mobile app is designed to provide a seamless experience acros…"
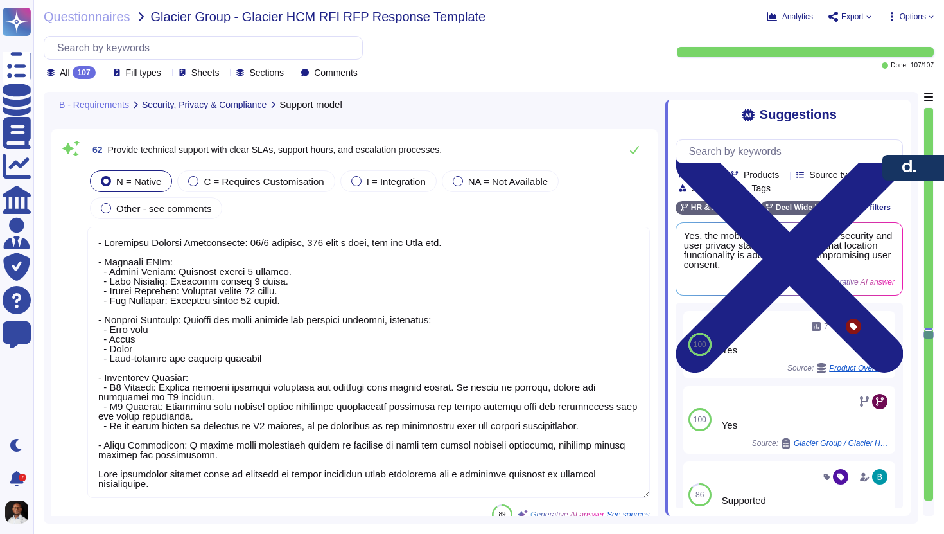
type textarea "- Technical Support Availability: 24/7 support, 365 days a year, via the [PERSO…"
type textarea "The most recent penetration testing report was conducted in [DATE], with a rete…"
type textarea "[PERSON_NAME] supports Single Sign-On (SSO) using industry standards such as [P…"
type textarea "All data at rest is encrypted using AES-256, while all data in transit is encry…"
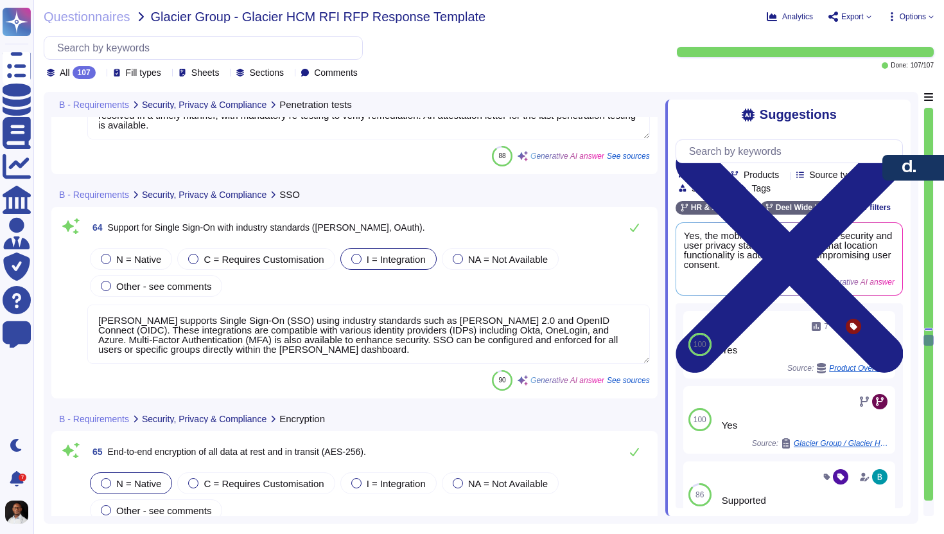
type textarea "[PERSON_NAME] does not use client data for external model training or shared mo…"
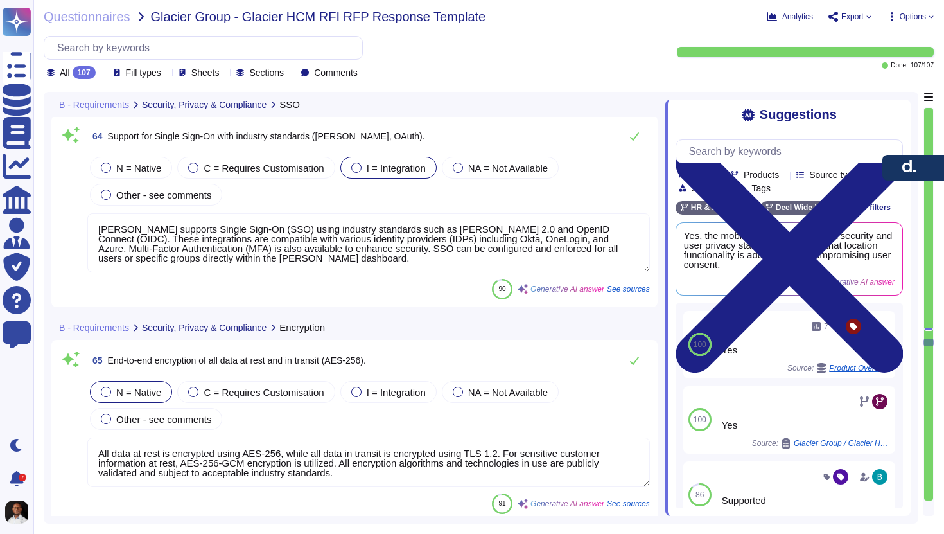
type textarea "[PERSON_NAME] provides a robust roles and permissions system that allows for ex…"
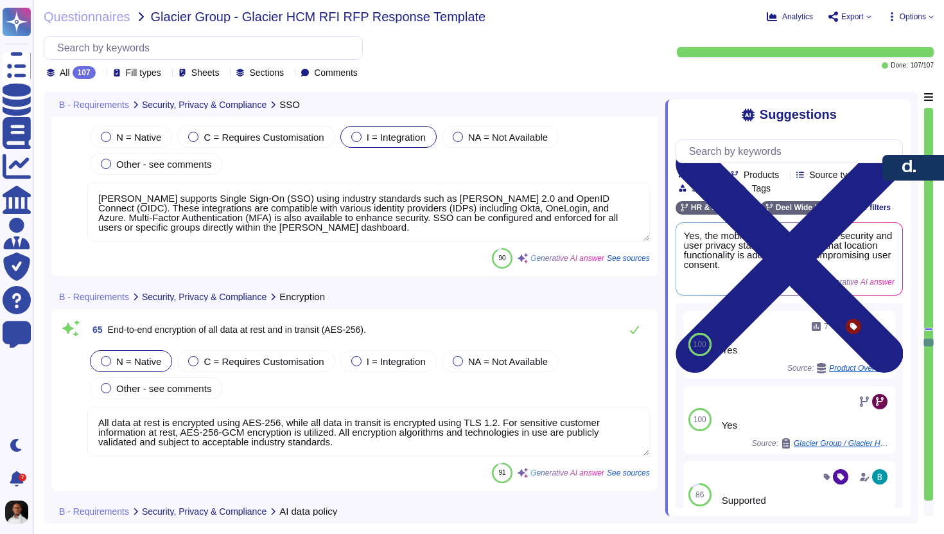
scroll to position [14424, 0]
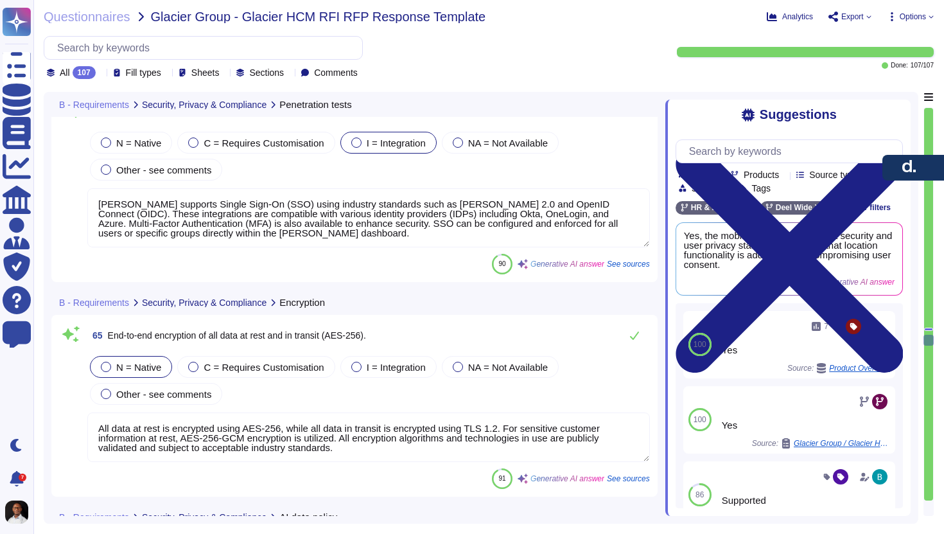
type textarea "The most recent penetration testing report was conducted in [DATE], with a rete…"
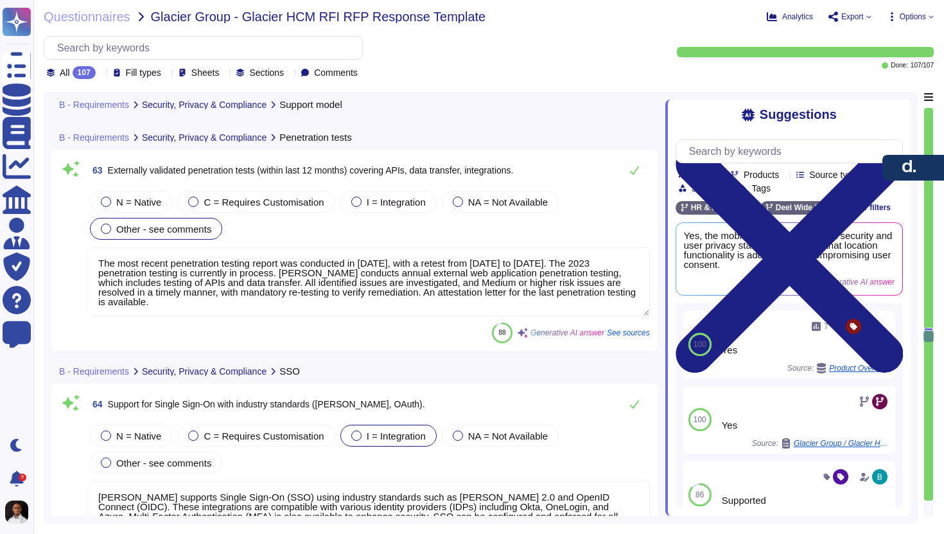
type textarea "- Technical Support Availability: 24/7 support, 365 days a year, via the [PERSO…"
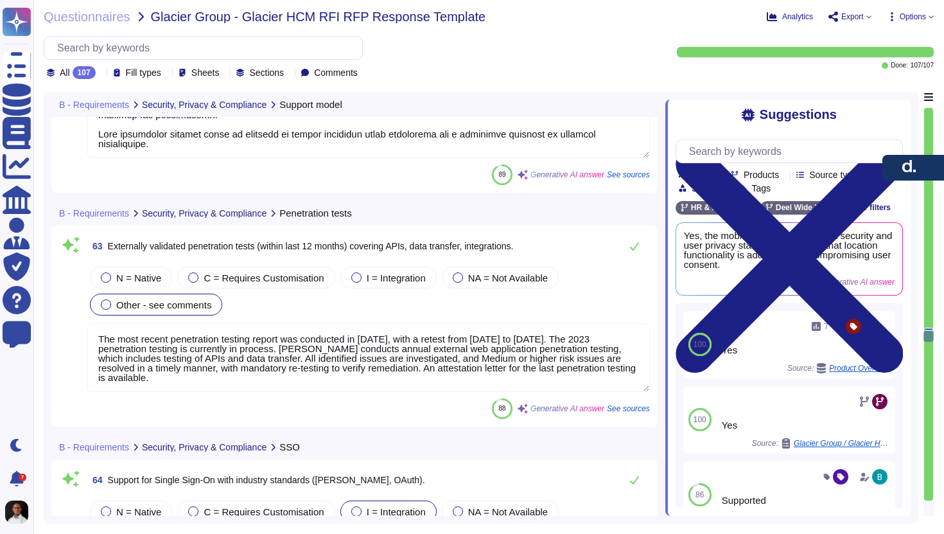
scroll to position [14037, 0]
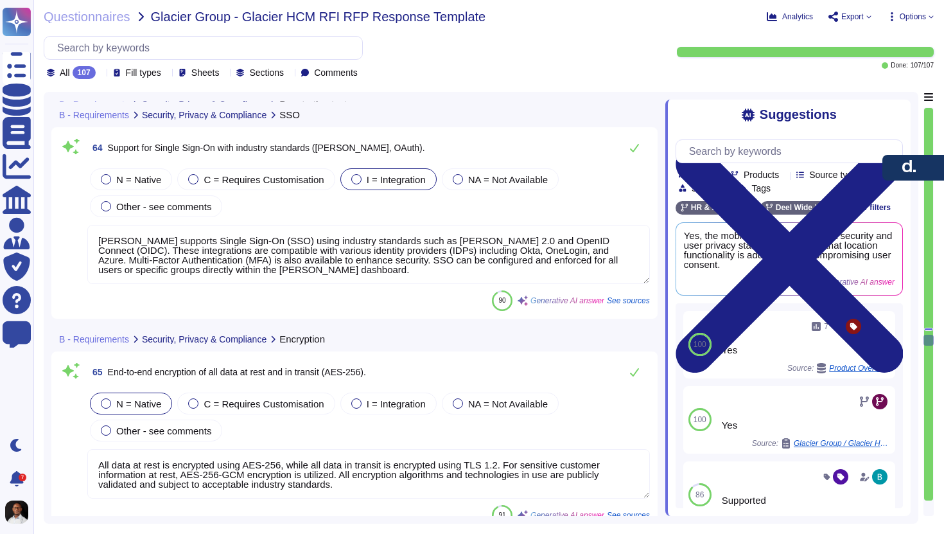
type textarea "[PERSON_NAME] provides a robust roles and permissions system that allows for ex…"
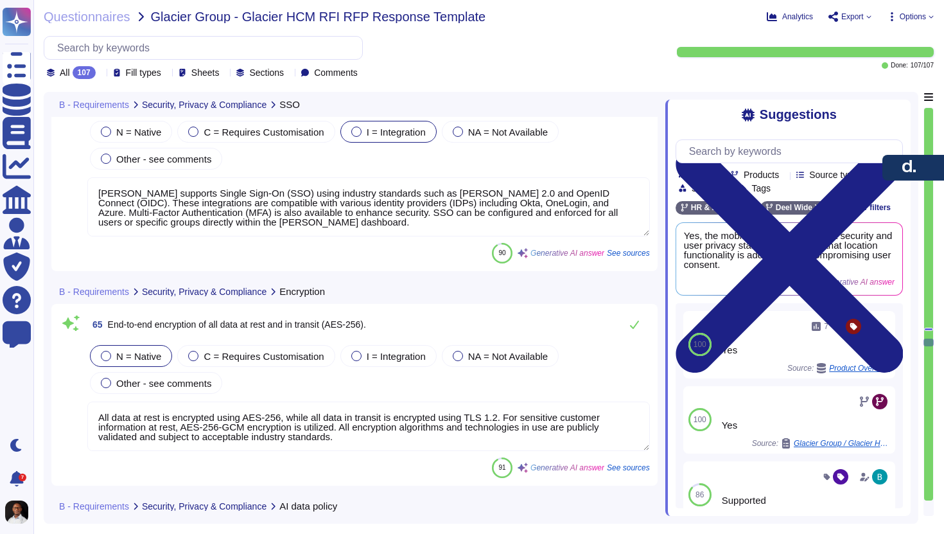
scroll to position [1, 0]
click at [275, 420] on textarea "All data at rest is encrypted using AES-256, while all data in transit is encry…" at bounding box center [368, 426] width 563 height 49
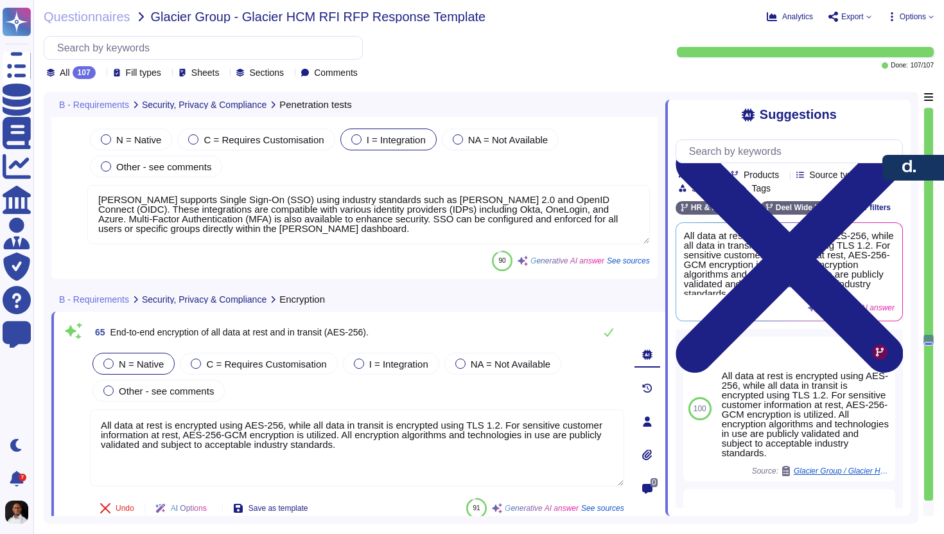
type textarea "The most recent penetration testing report was conducted in [DATE], with a rete…"
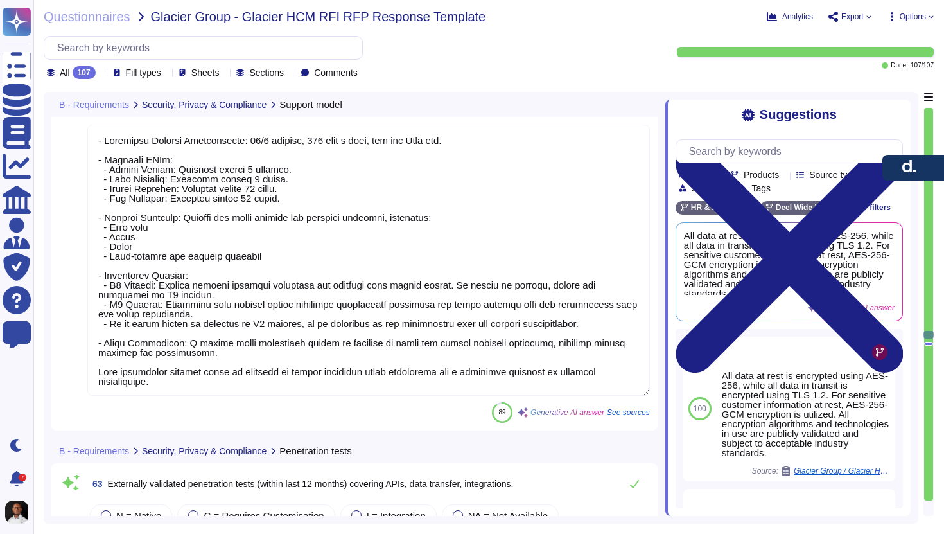
type textarea "- Technical Support Availability: 24/7 support, 365 days a year, via the [PERSO…"
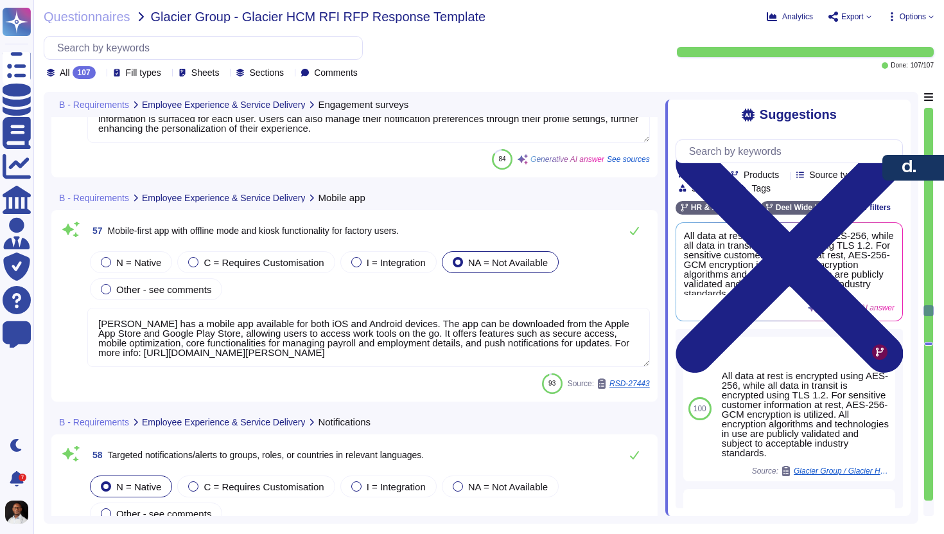
type textarea "[PERSON_NAME] Engage offers built-in survey tools that include pulse surveys an…"
type textarea "[PERSON_NAME] platform allows for personalization of user journeys and dashboar…"
type textarea "[PERSON_NAME] has a mobile app available for both iOS and Android devices. The …"
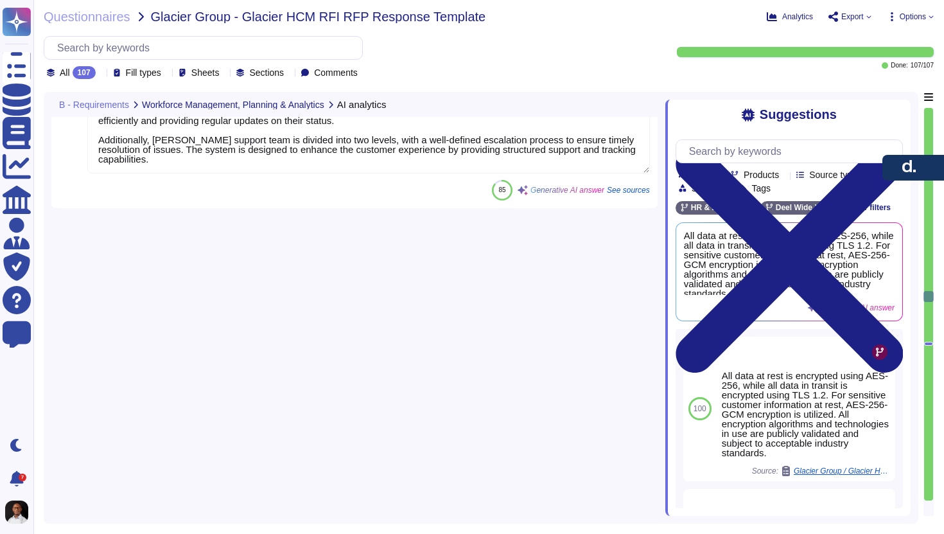
type textarea "[PERSON_NAME] offers predictive analytics through its Workforce Planning featur…"
type textarea "[PERSON_NAME] provides unified, UX-focused portals for both employees and manag…"
type textarea "[PERSON_NAME] utilizes a ticketing system powered by Jira and Zendesk, which su…"
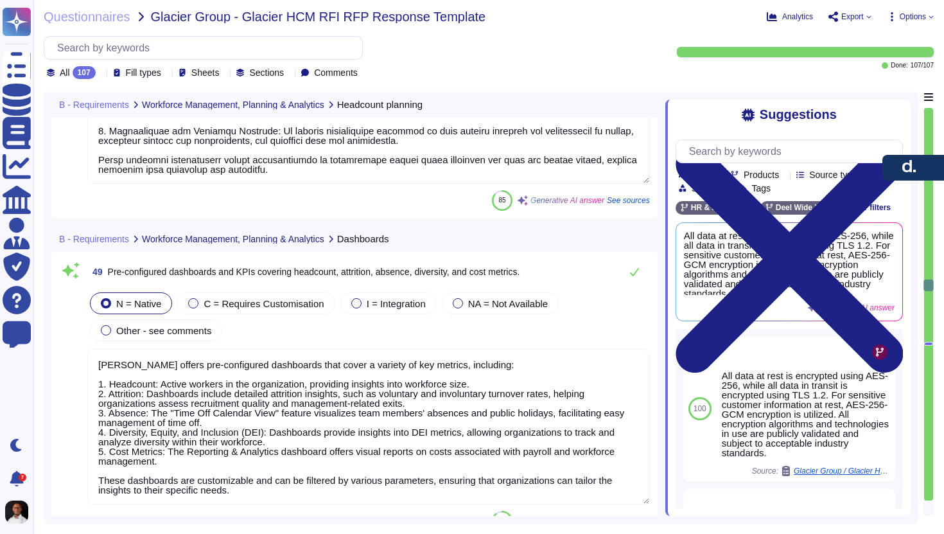
type textarea "[PERSON_NAME] supports headcount review and growth planning through a variety o…"
type textarea "[PERSON_NAME] offers pre-configured dashboards that cover a variety of key metr…"
type textarea "[PERSON_NAME] Engage provides comprehensive features to build and manage a skil…"
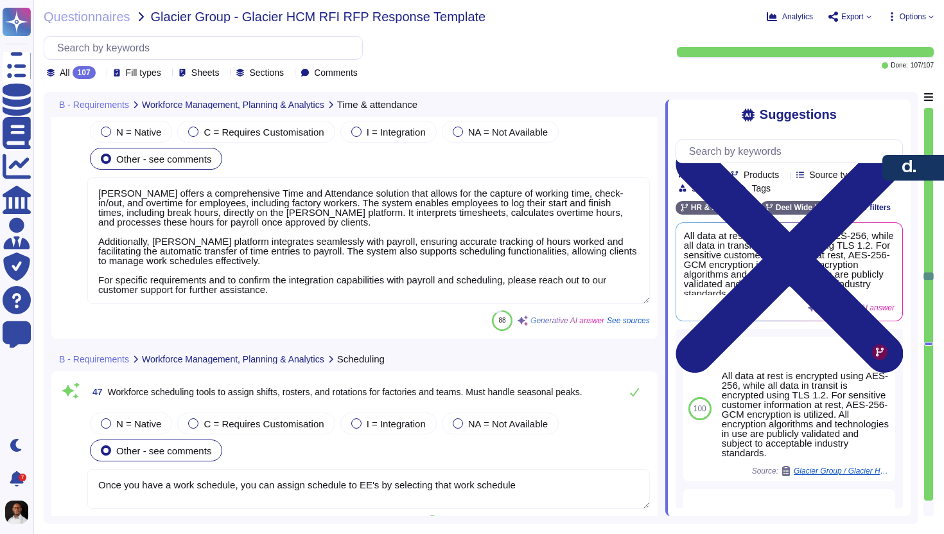
type textarea "[PERSON_NAME] offers a comprehensive Time and Attendance solution that allows f…"
type textarea "Once you have a work schedule, you can assign schedule to EE's by selecting tha…"
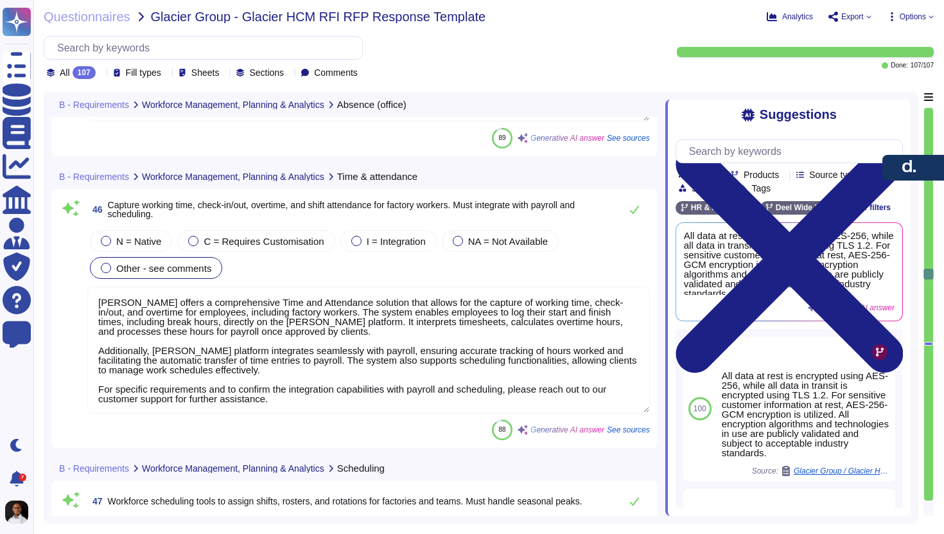
type textarea "[PERSON_NAME] solution provides comprehensive absence management for office wor…"
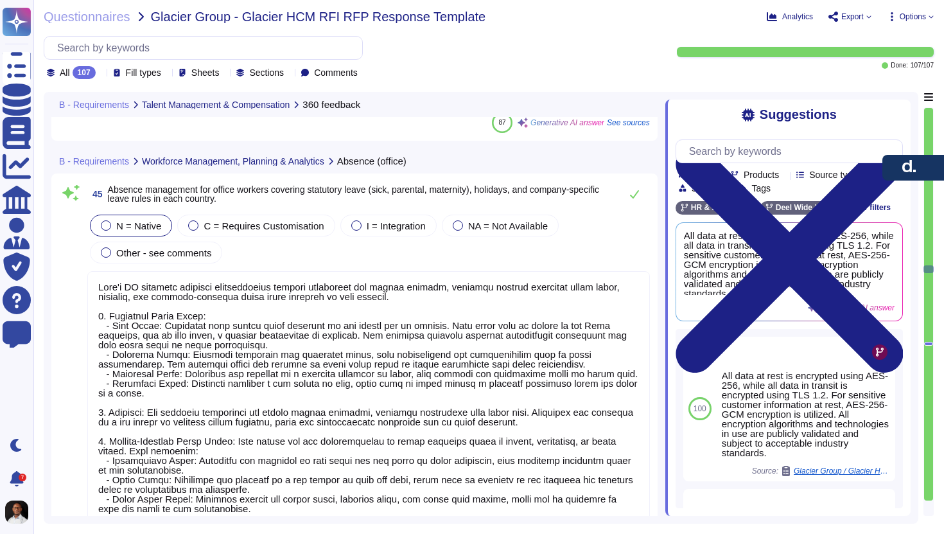
type textarea "The [PERSON_NAME] platform supports comprehensive multi-rater feedback function…"
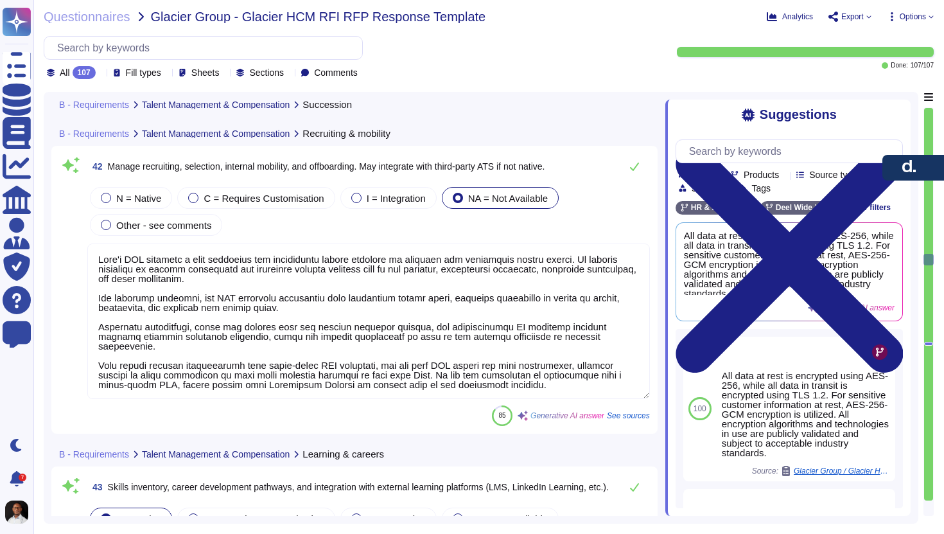
type textarea "[PERSON_NAME] Engage can handle succession planning as part of our performance …"
type textarea "[PERSON_NAME] ATS includes a full selection and recruitment module designed to …"
type textarea "[PERSON_NAME] provides tools for skills development through customizable learni…"
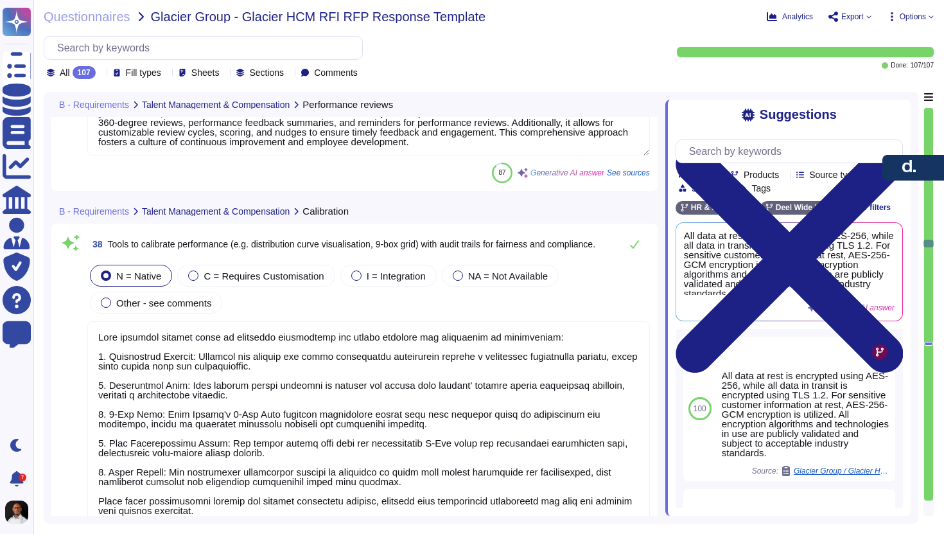
type textarea "[PERSON_NAME] Engage Performance supports various types of reviews, including a…"
type textarea "[PERSON_NAME] provides several tools to calibrate performance and ensure fairne…"
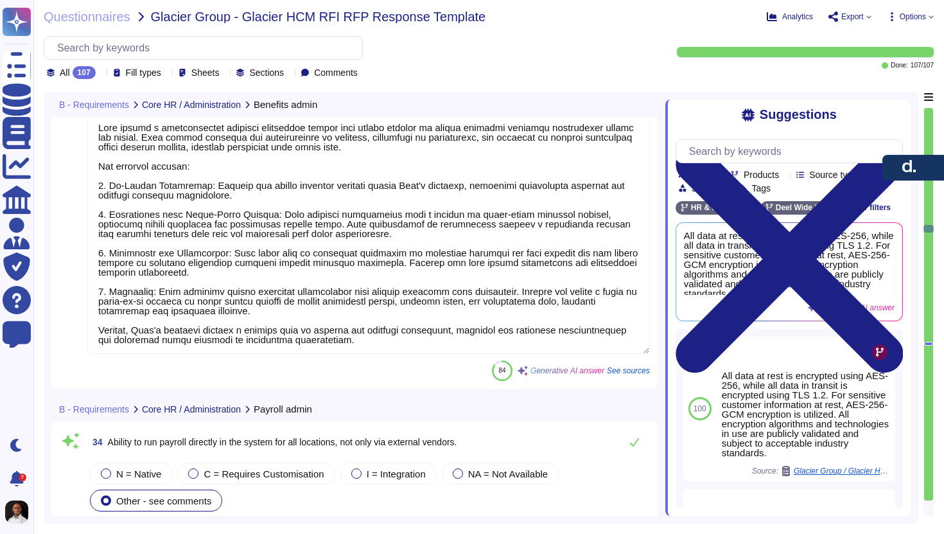
type textarea "[PERSON_NAME] offers a comprehensive benefits management module that allows cli…"
type textarea "[PERSON_NAME] Global Payroll solution allows clients to manage payroll directly…"
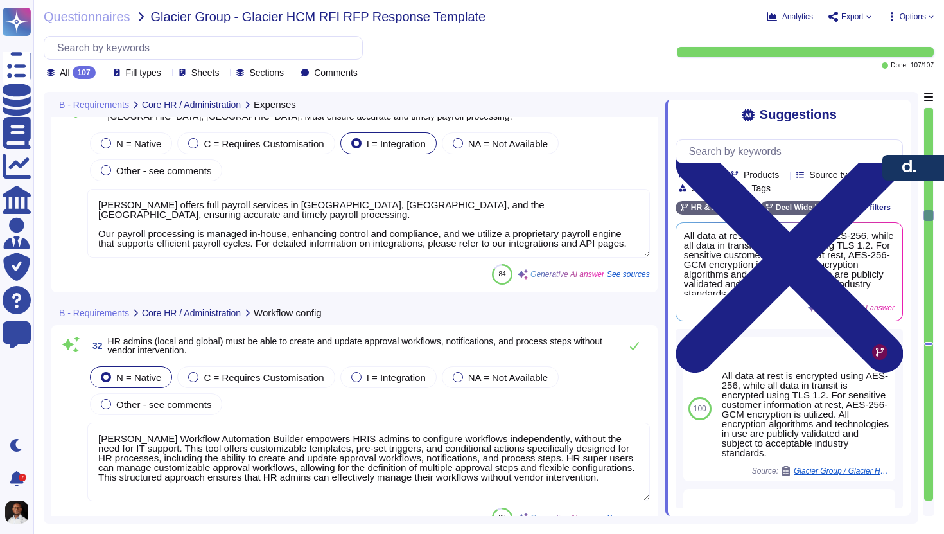
type textarea "[PERSON_NAME] provides a comprehensive solution for capturing, submitting, and …"
type textarea "[PERSON_NAME] offers both standard and customizable reports that support headco…"
type textarea "[PERSON_NAME] offers full payroll services in [GEOGRAPHIC_DATA], [GEOGRAPHIC_DA…"
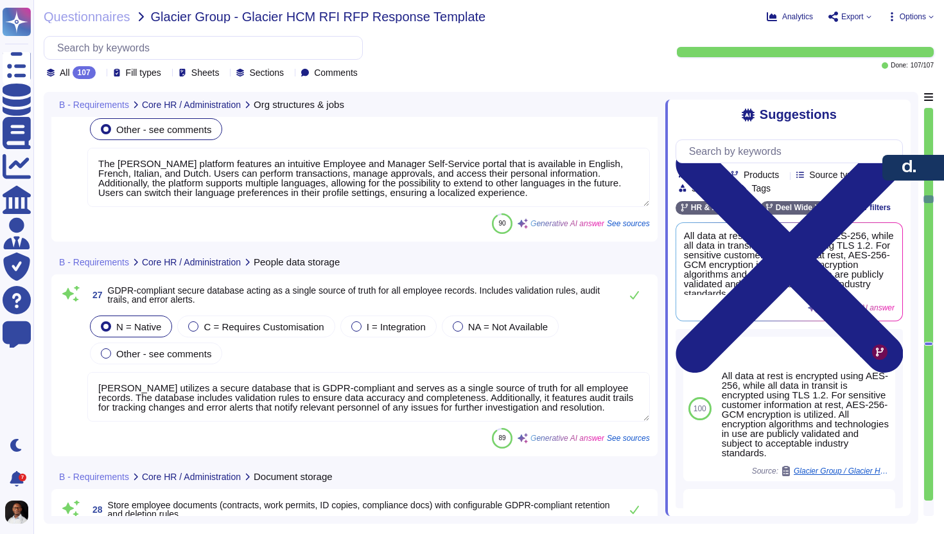
type textarea "[PERSON_NAME] platform supports the creation and management of organizational h…"
type textarea "The [PERSON_NAME] platform features an intuitive Employee and Manager Self-Serv…"
type textarea "[PERSON_NAME] utilizes a secure database that is GDPR-compliant and serves as a…"
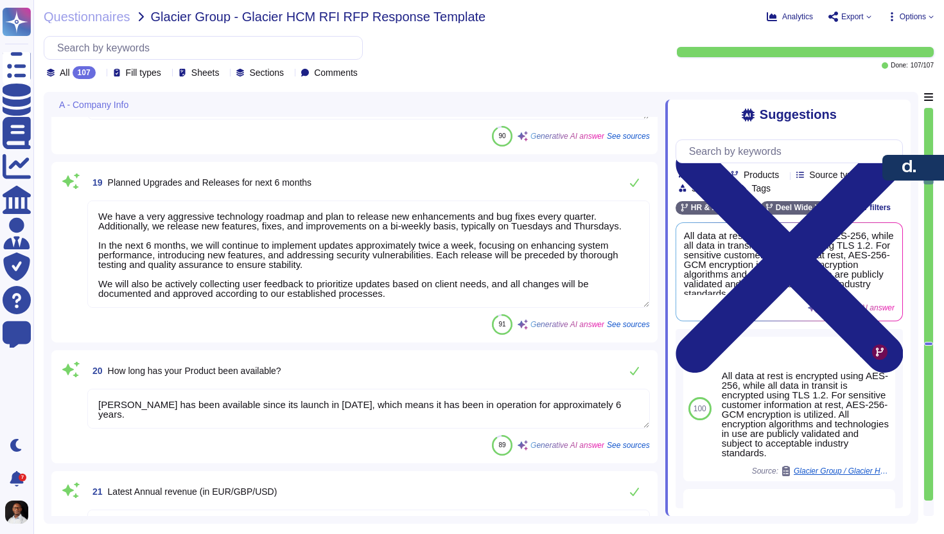
type textarea "We release new features, fixes, improvements, and updates approximately twice a…"
type textarea "[PERSON_NAME] currently serves over 32,000 customers globally."
type textarea "[PERSON_NAME] primarily serves small to medium-sized businesses, with 70% of cu…"
type textarea "We have a very aggressive technology roadmap and plan to release new enhancemen…"
type textarea "[PERSON_NAME] has been available since its launch in [DATE], which means it has…"
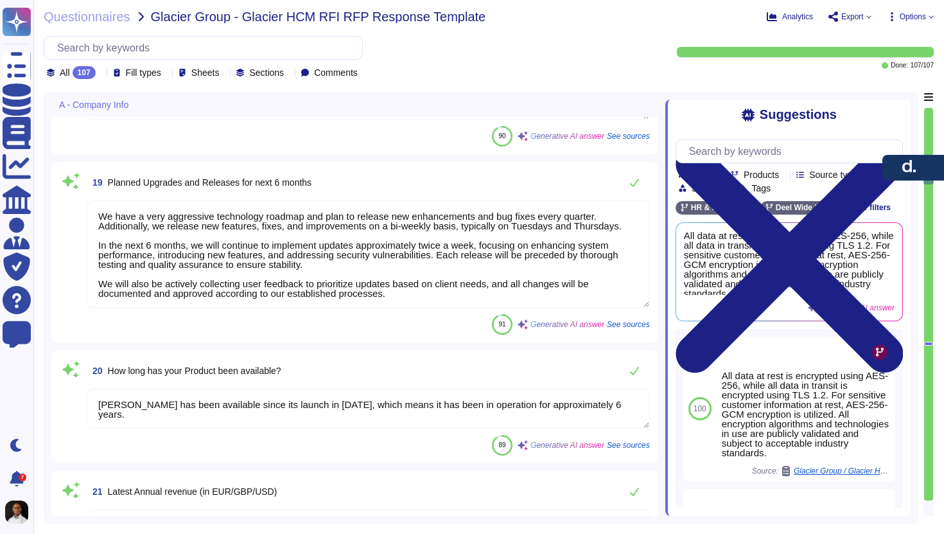
type textarea "Our annual revenue for the last fiscal year is $500 million. As a privately hel…"
type textarea "[PERSON_NAME] is EBITDA positive since [DATE]"
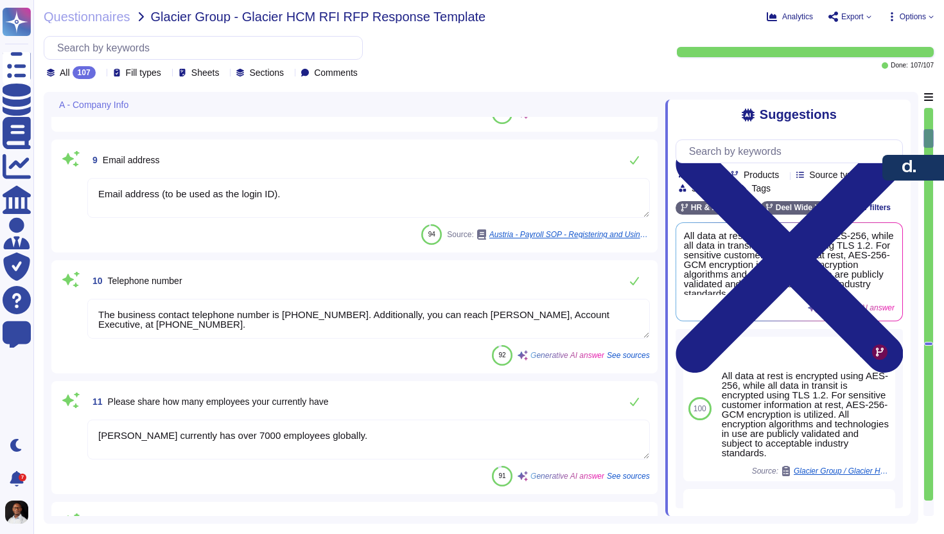
type textarea "- Parent Company: [PERSON_NAME], Inc. - [PERSON_NAME] is privately owned, with …"
type textarea "The website can be found at [URL][DOMAIN_NAME][PERSON_NAME]."
type textarea "[PERSON_NAME], Inc. was founded in [DATE]."
type textarea "The main contact for the RFP is the customer success manager, who will act as y…"
type textarea "Email address (to be used as the login ID)."
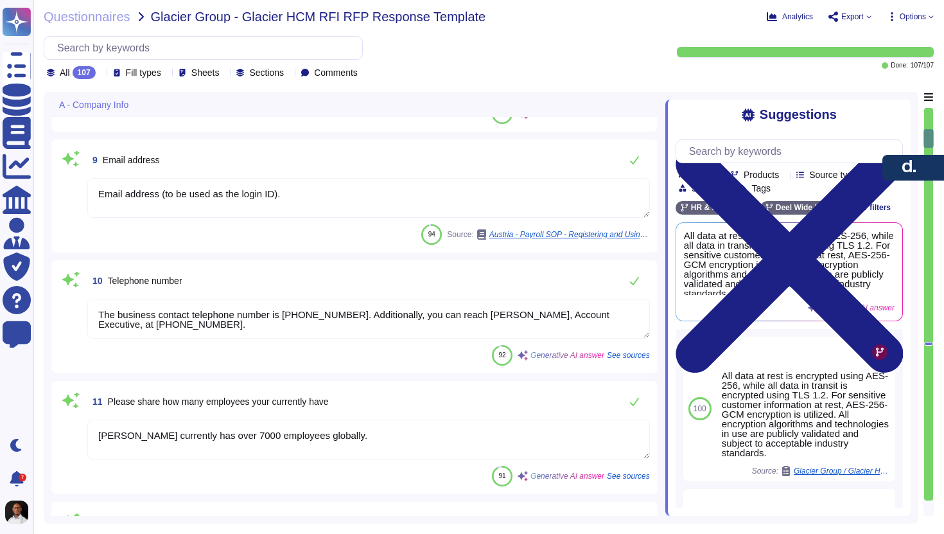
type textarea "The business contact telephone number is [PHONE_NUMBER]. Additionally, you can …"
type textarea "[PERSON_NAME] currently has over 7000 employees globally."
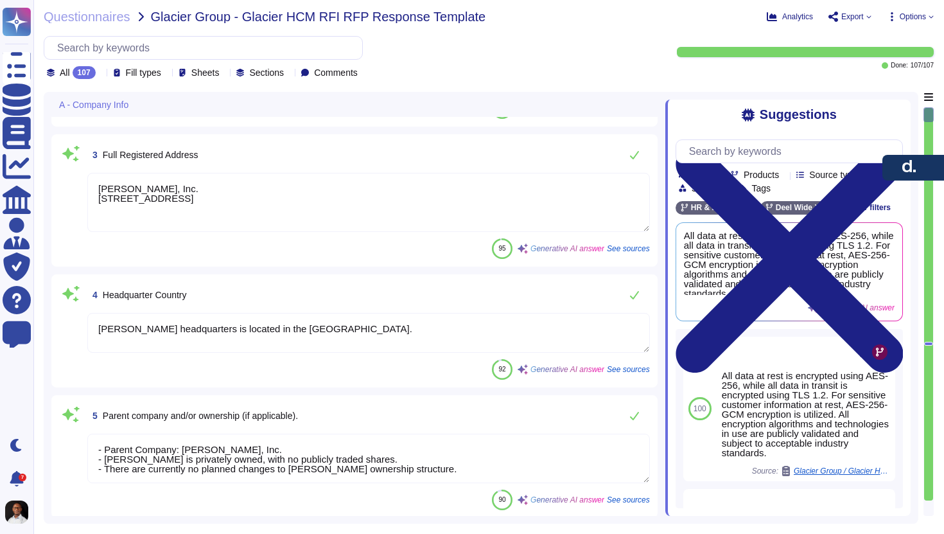
scroll to position [0, 0]
type textarea "[PERSON_NAME], Inc."
type textarea "The registration number is 6465099."
type textarea "[PERSON_NAME], Inc. [STREET_ADDRESS]"
type textarea "[PERSON_NAME] headquarters is located in the [GEOGRAPHIC_DATA]."
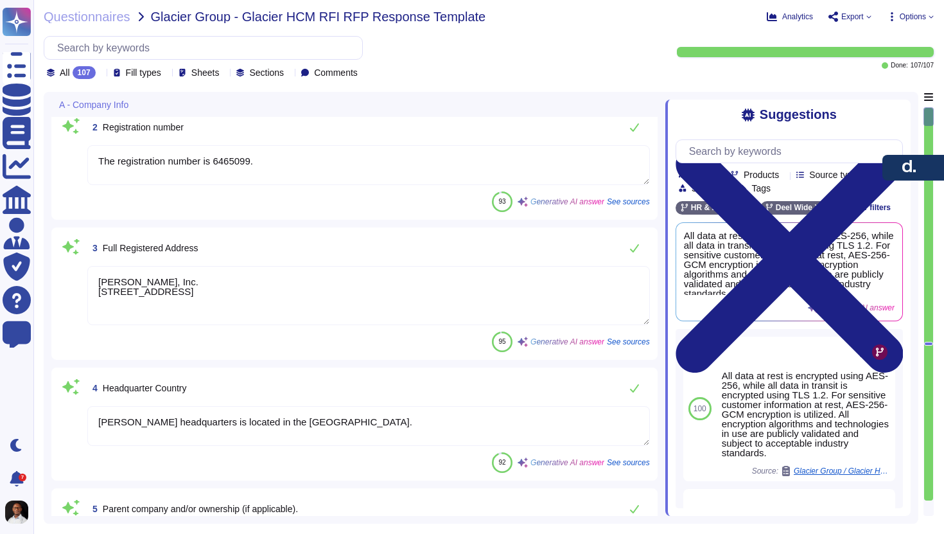
type textarea "[PERSON_NAME], Inc. was founded in [DATE]."
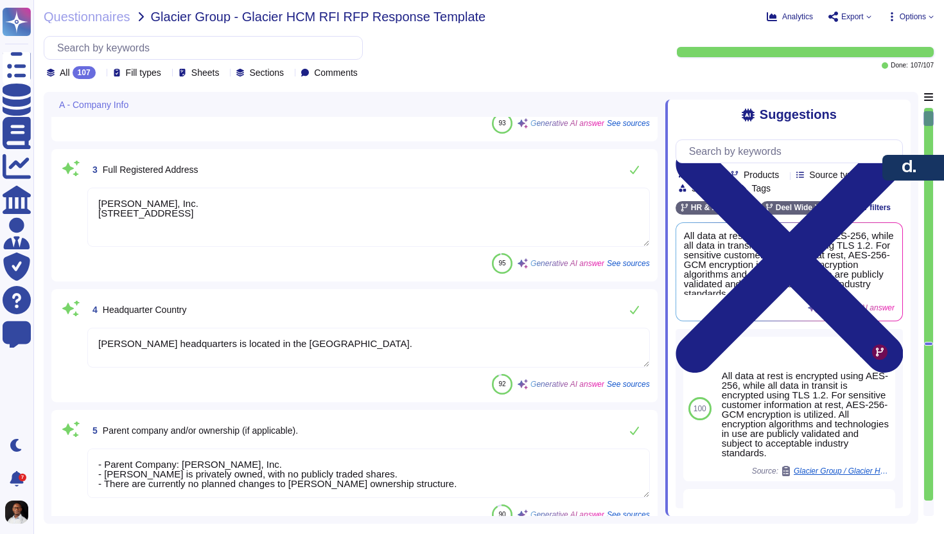
type textarea "The main contact for the RFP is the customer success manager, who will act as y…"
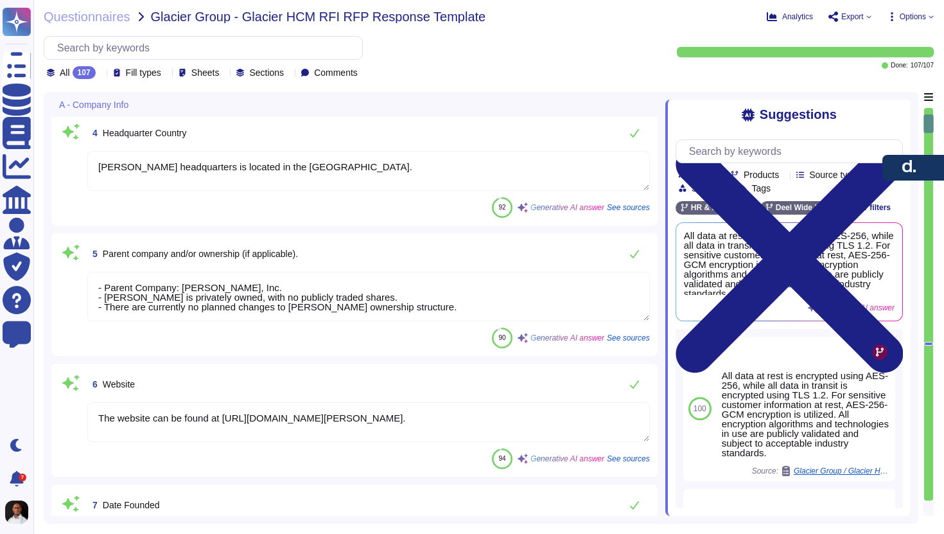
type textarea "Email address (to be used as the login ID)."
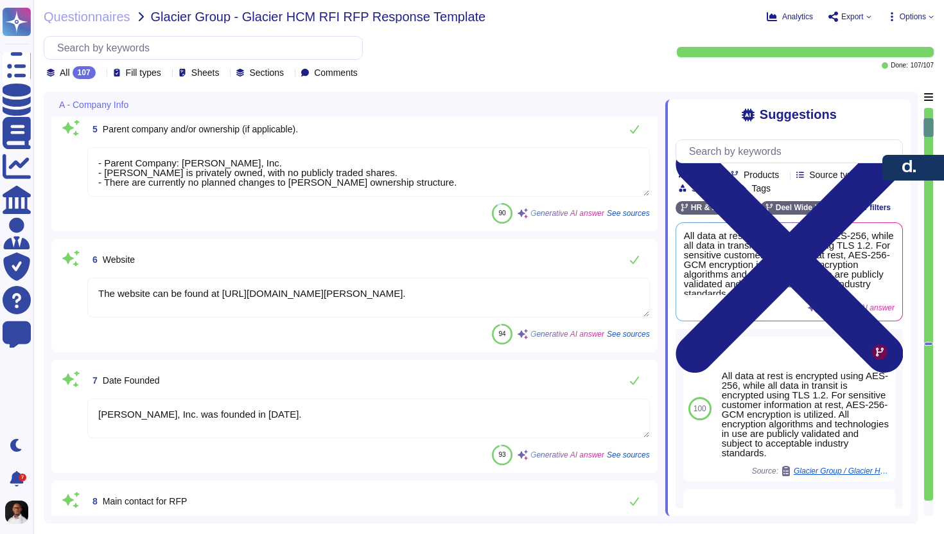
type textarea "The business contact telephone number is [PHONE_NUMBER]. Additionally, you can …"
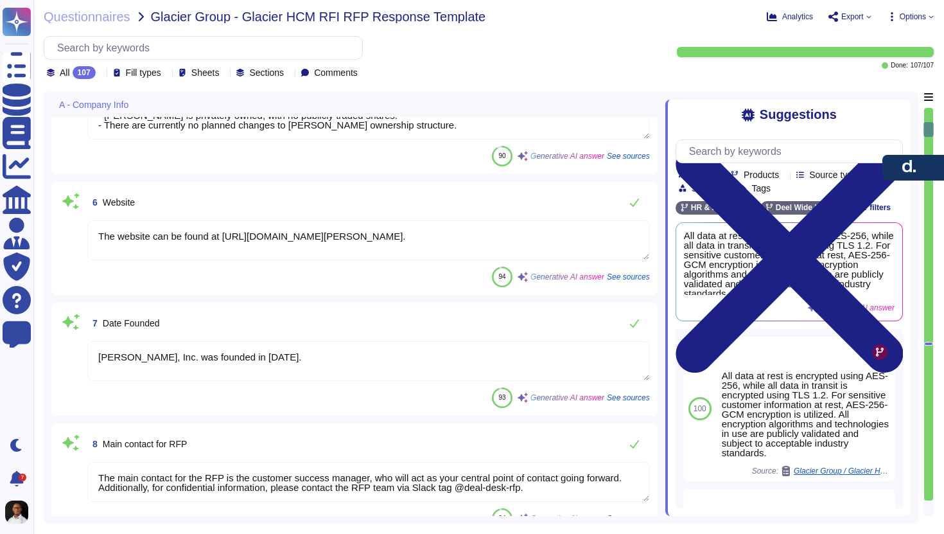
type textarea "[PERSON_NAME] currently has over 7000 employees globally."
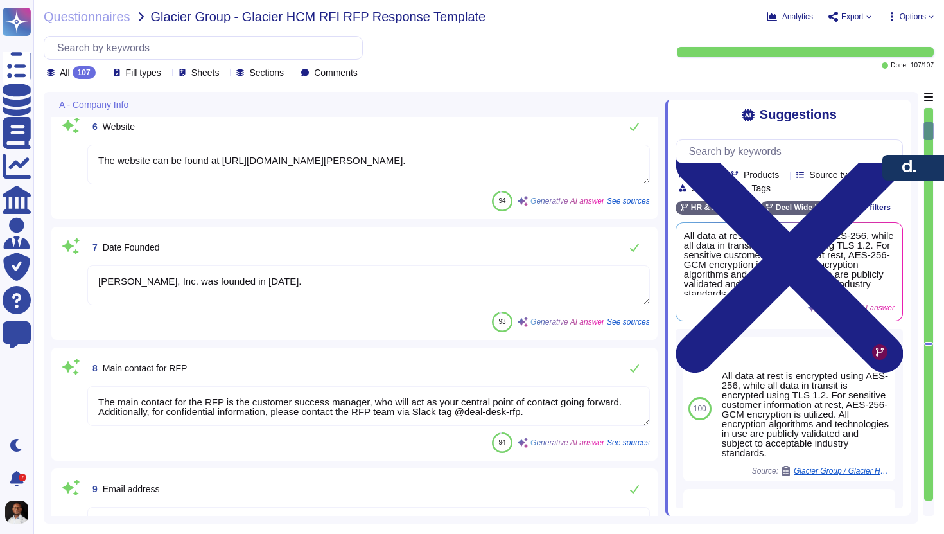
type textarea "[PERSON_NAME] has the following major locations: 1. [US_STATE], [GEOGRAPHIC_DAT…"
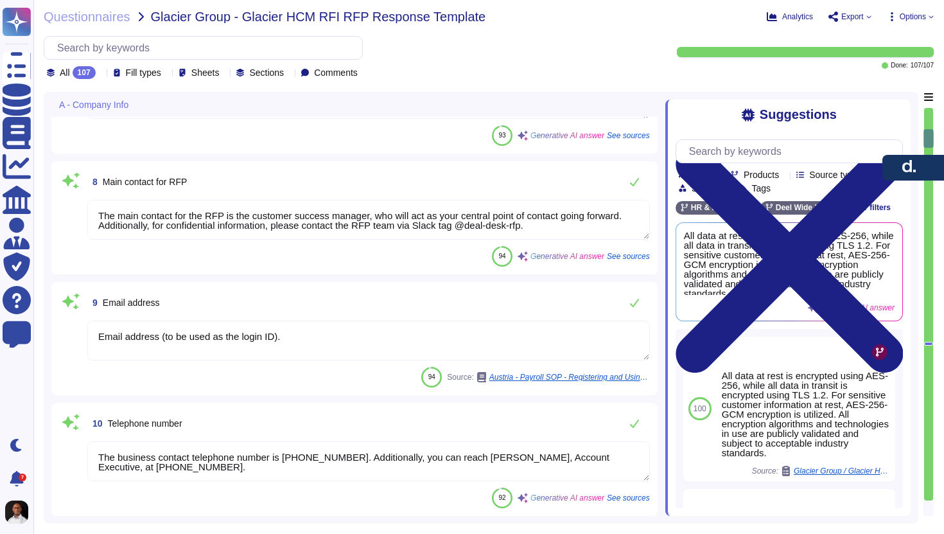
type textarea "[PERSON_NAME] Tech Suite"
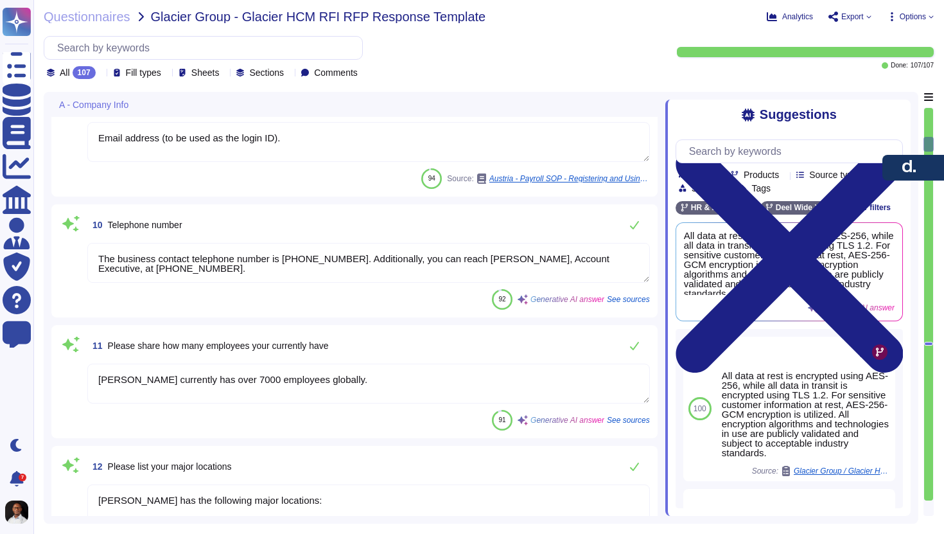
type textarea "The current [PERSON_NAME] app version is 1.8."
type textarea "The latest release date is [DATE]."
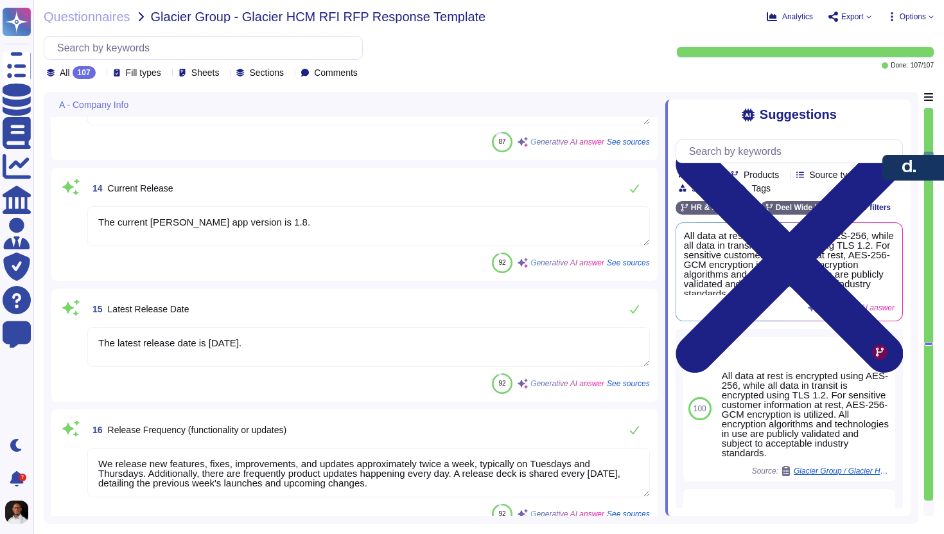
type textarea "We release new features, fixes, improvements, and updates approximately twice a…"
type textarea "[PERSON_NAME] currently serves over 32,000 customers globally."
type textarea "[PERSON_NAME] primarily serves small to medium-sized businesses, with 70% of cu…"
type textarea "We have a very aggressive technology roadmap and plan to release new enhancemen…"
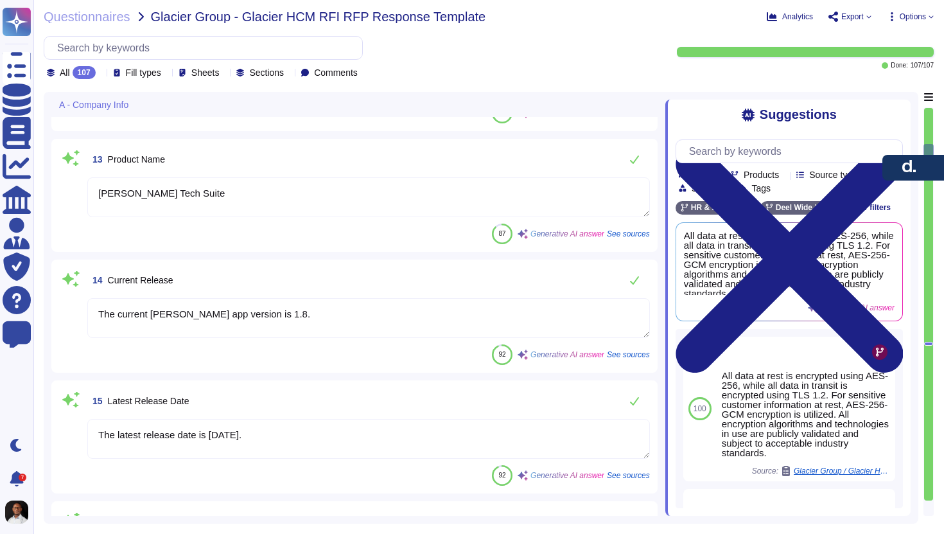
type textarea "Email address (to be used as the login ID)."
type textarea "The business contact telephone number is [PHONE_NUMBER]. Additionally, you can …"
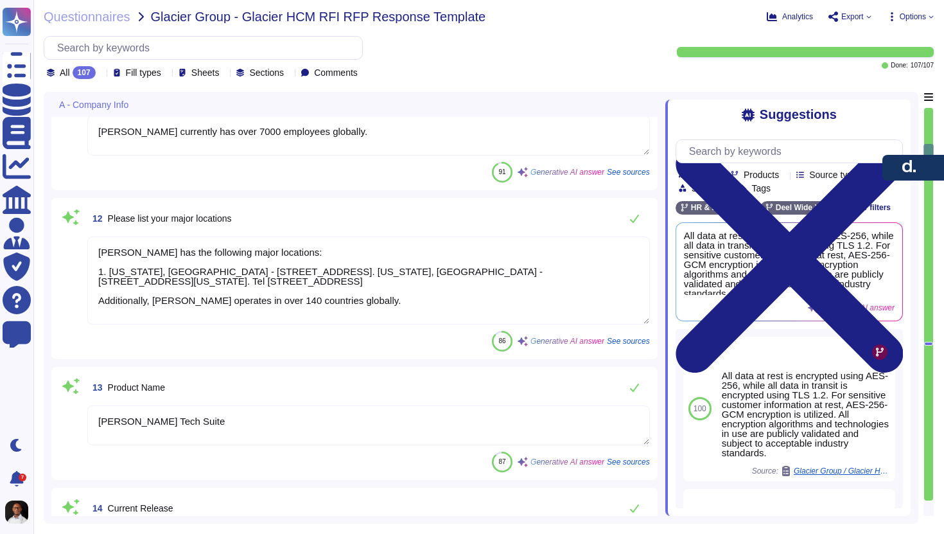
scroll to position [1185, 0]
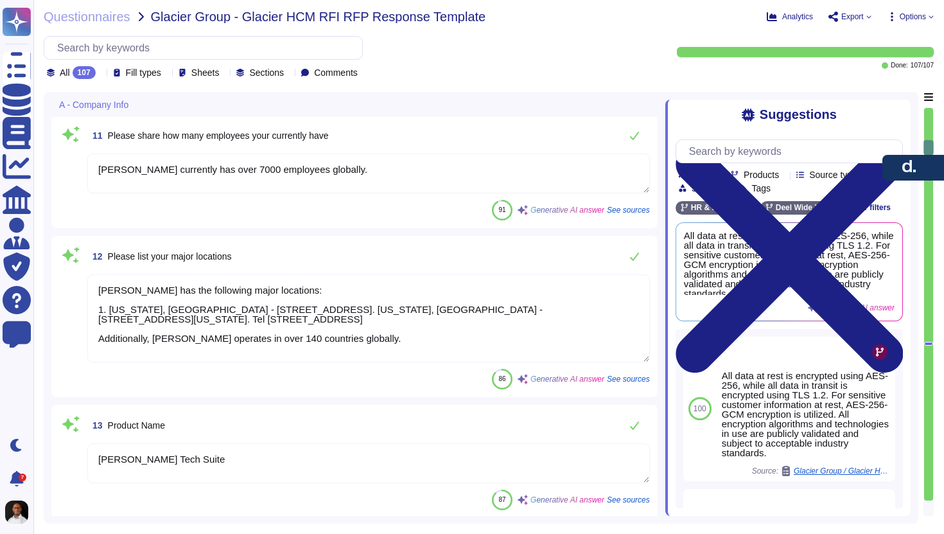
type textarea "The main contact for the RFP is the customer success manager, who will act as y…"
